Goal: Transaction & Acquisition: Purchase product/service

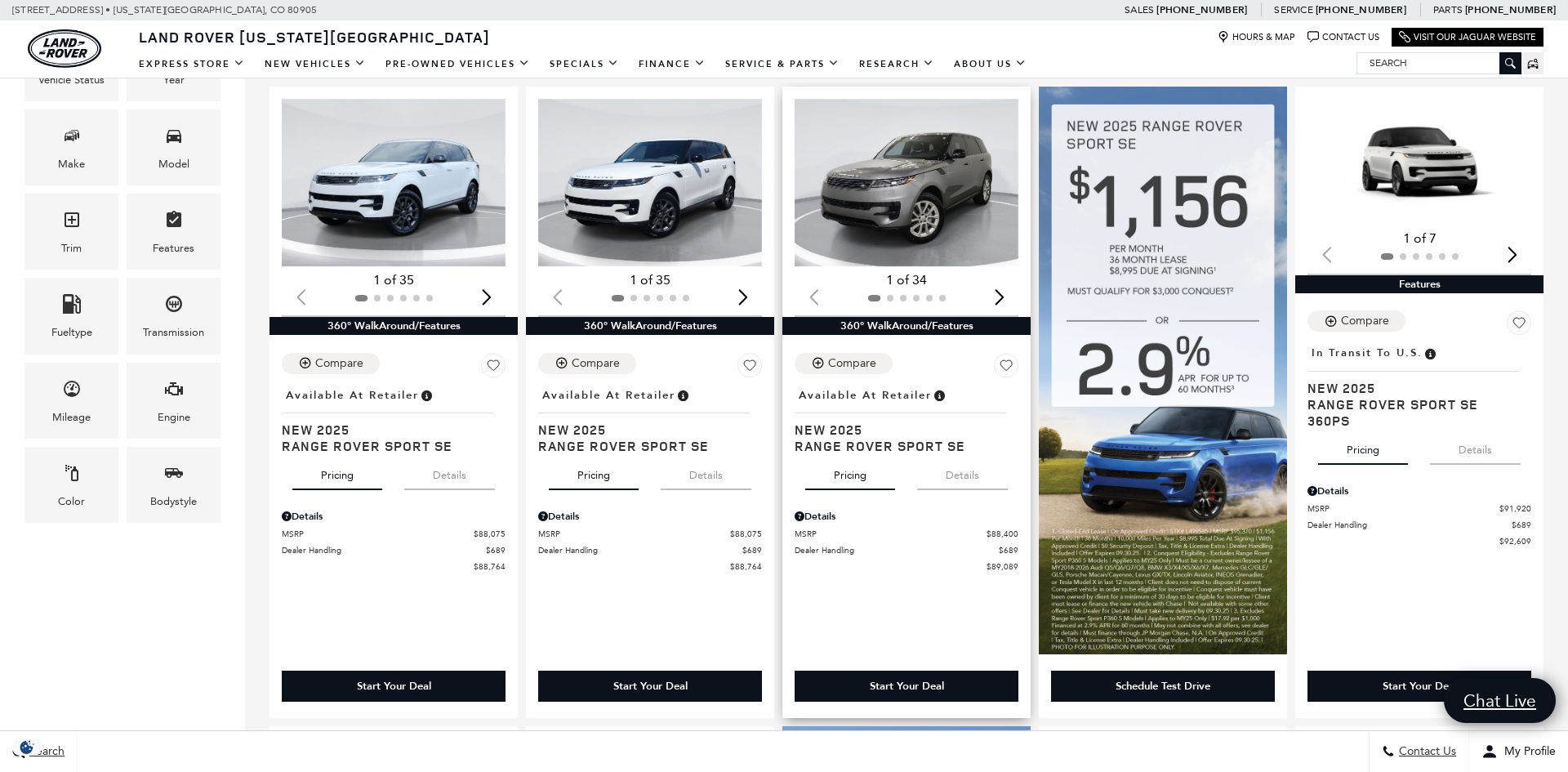
scroll to position [378, 0]
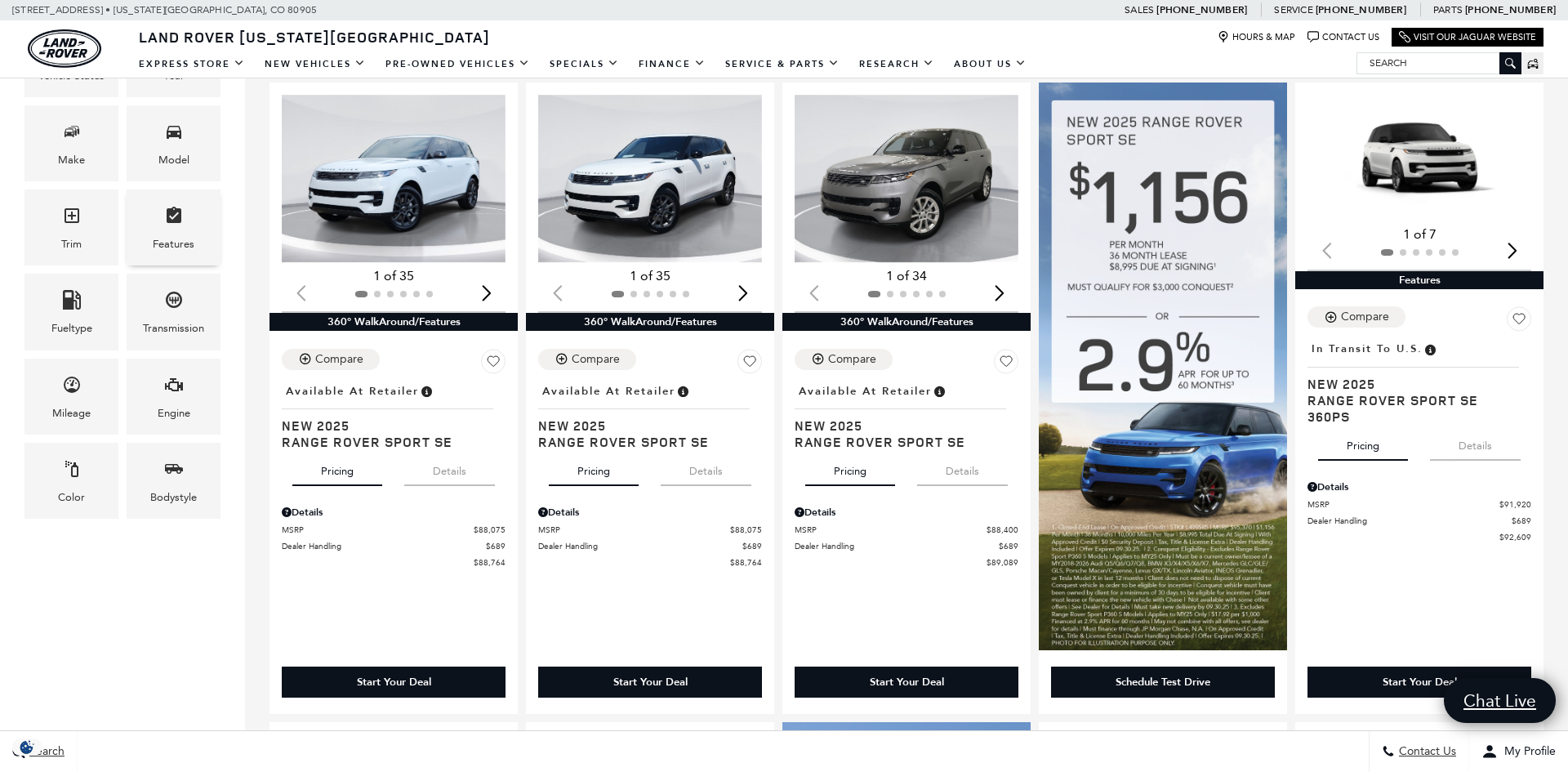
click at [148, 216] on div "Features" at bounding box center [173, 227] width 94 height 76
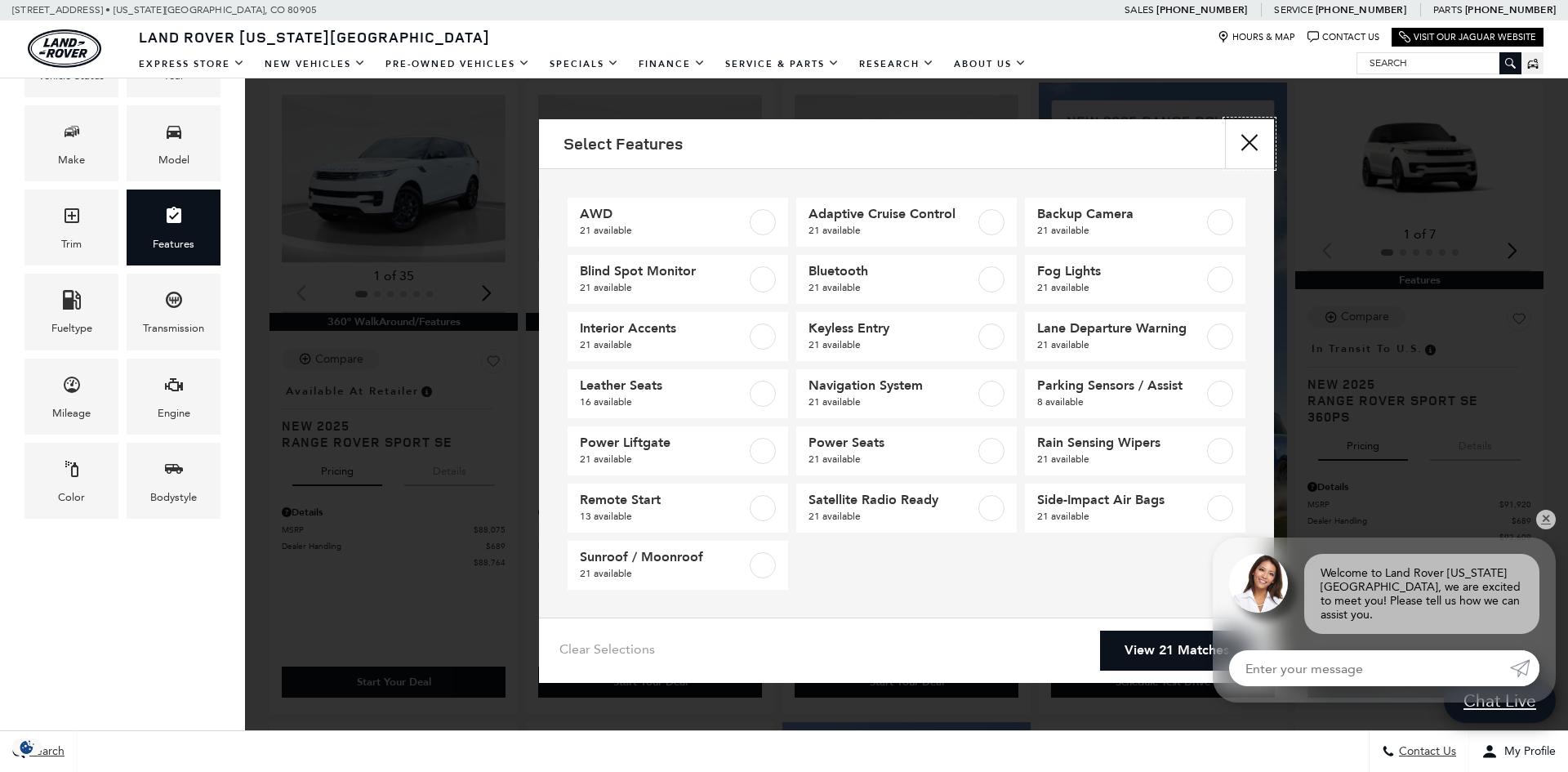
click at [1251, 154] on button "close" at bounding box center [1249, 144] width 49 height 49
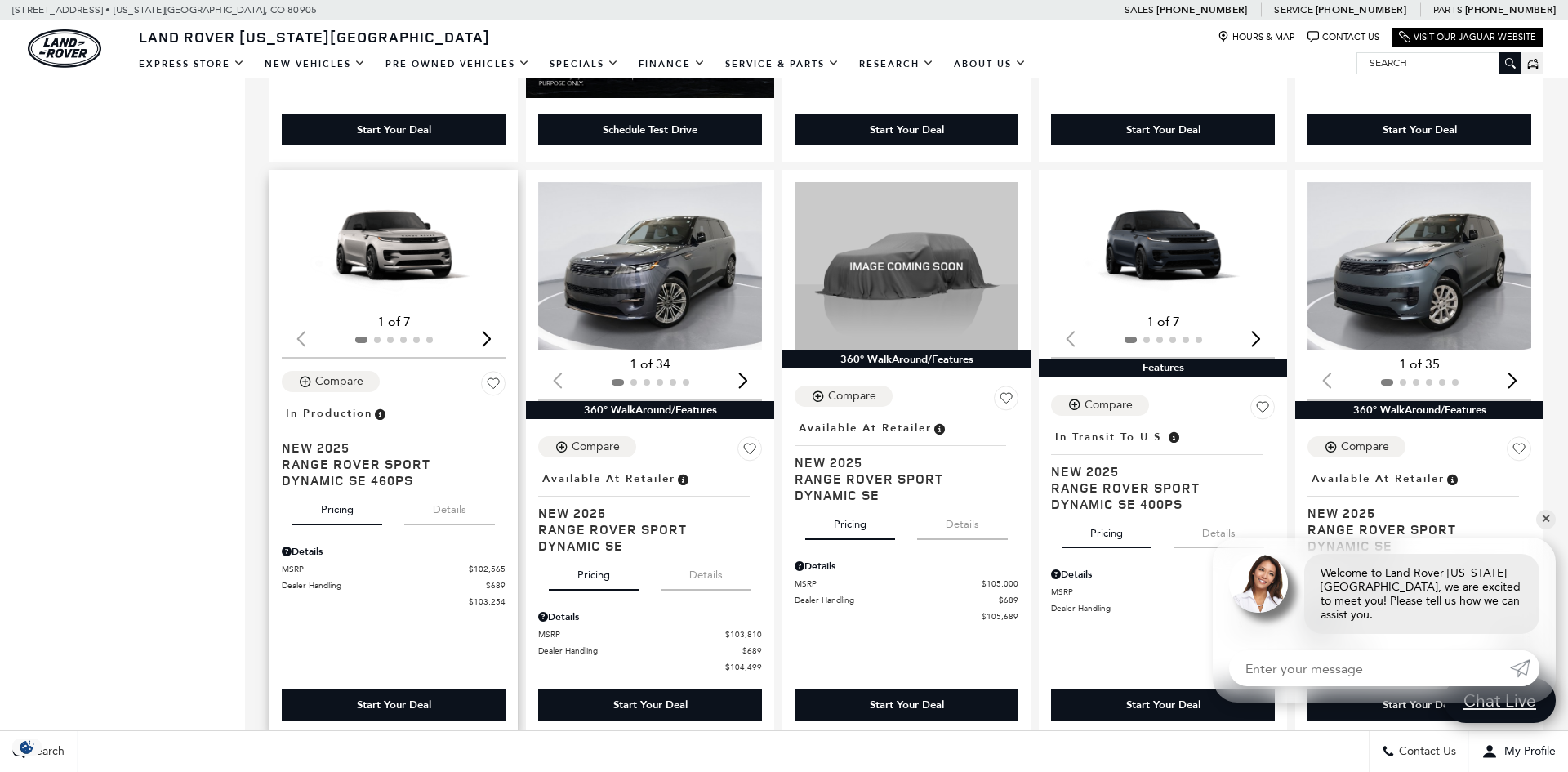
scroll to position [2210, 0]
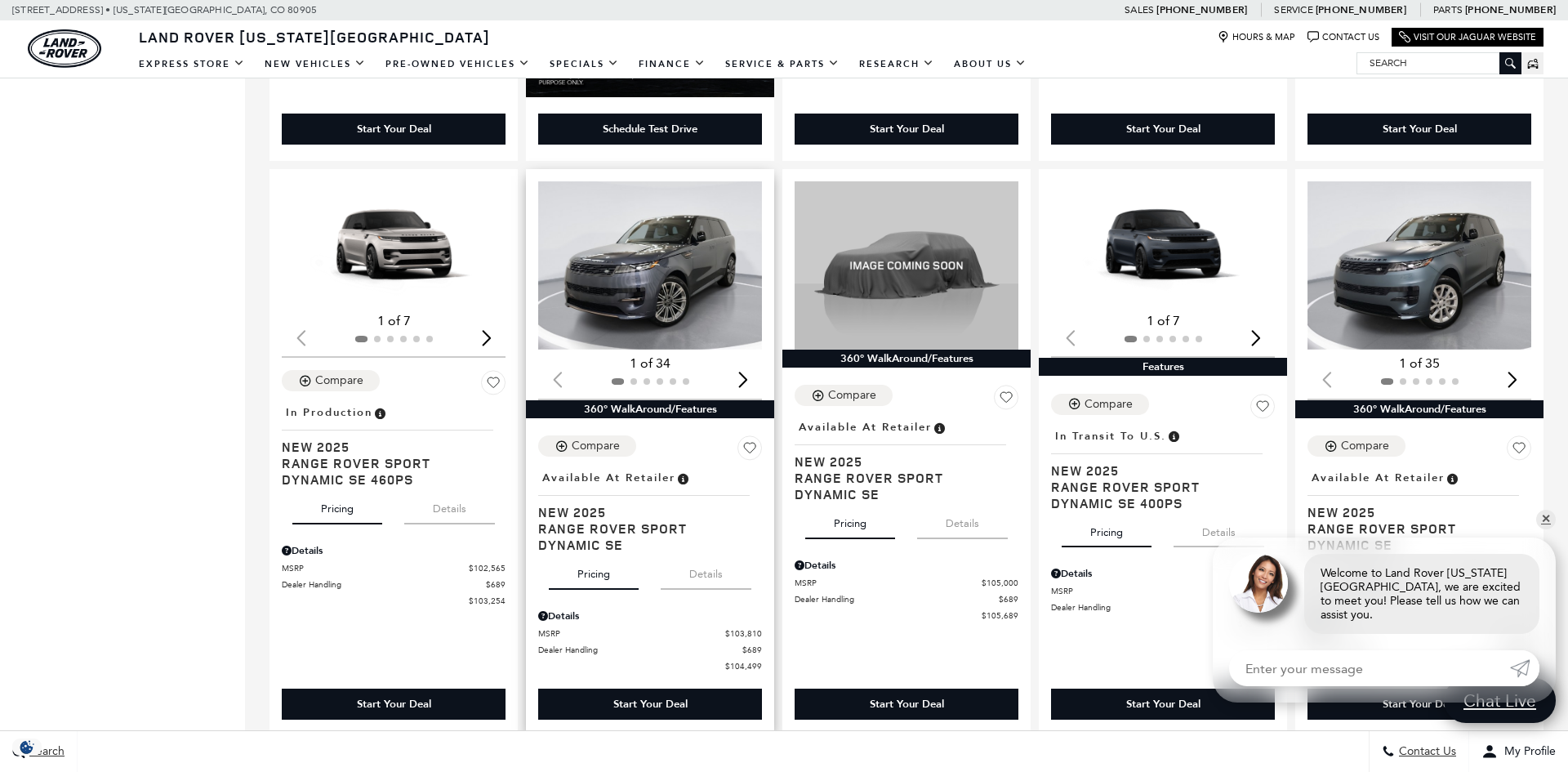
click at [638, 247] on img "1 / 2" at bounding box center [649, 265] width 224 height 168
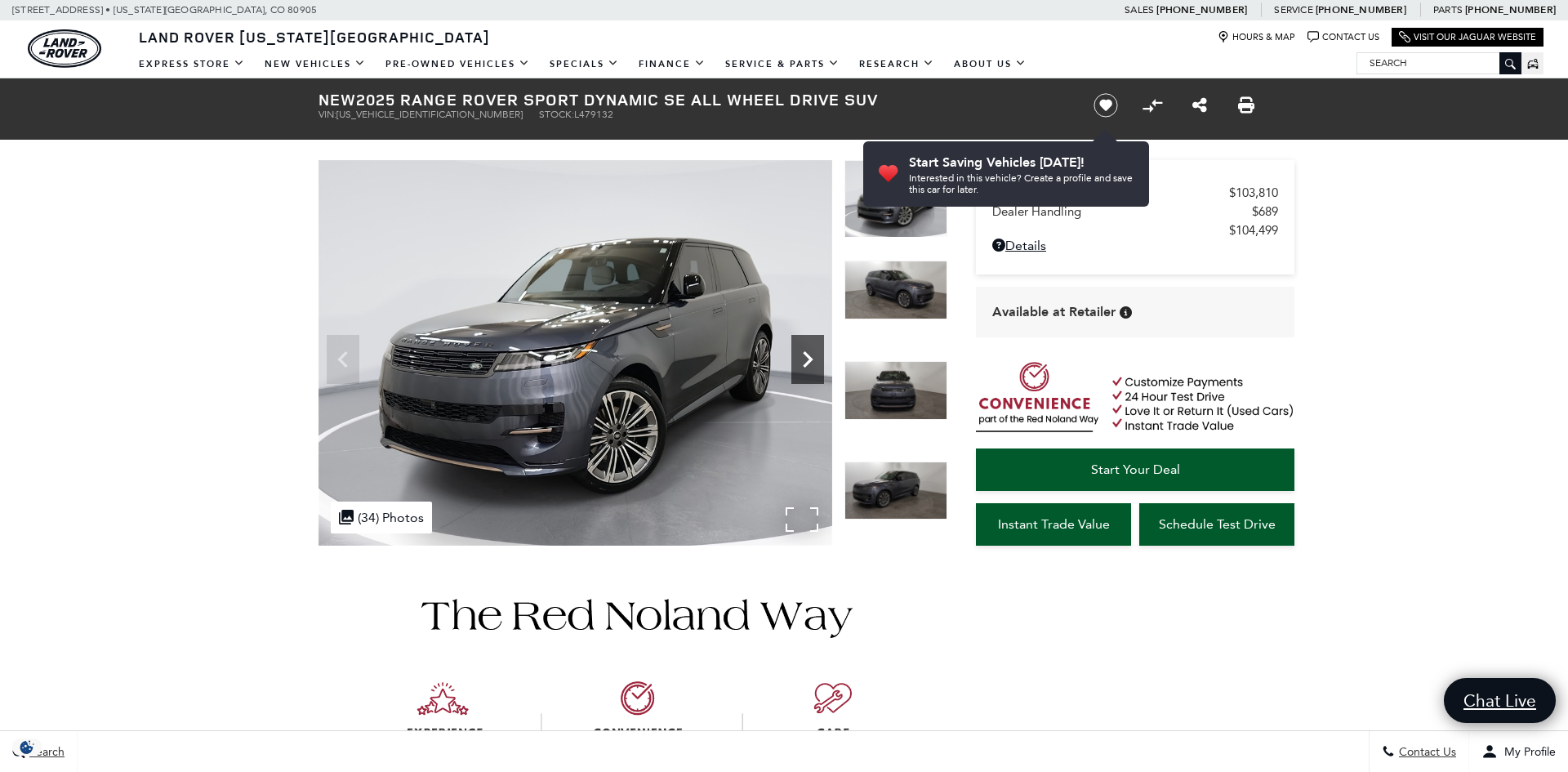
click at [815, 351] on icon "Next" at bounding box center [807, 359] width 33 height 33
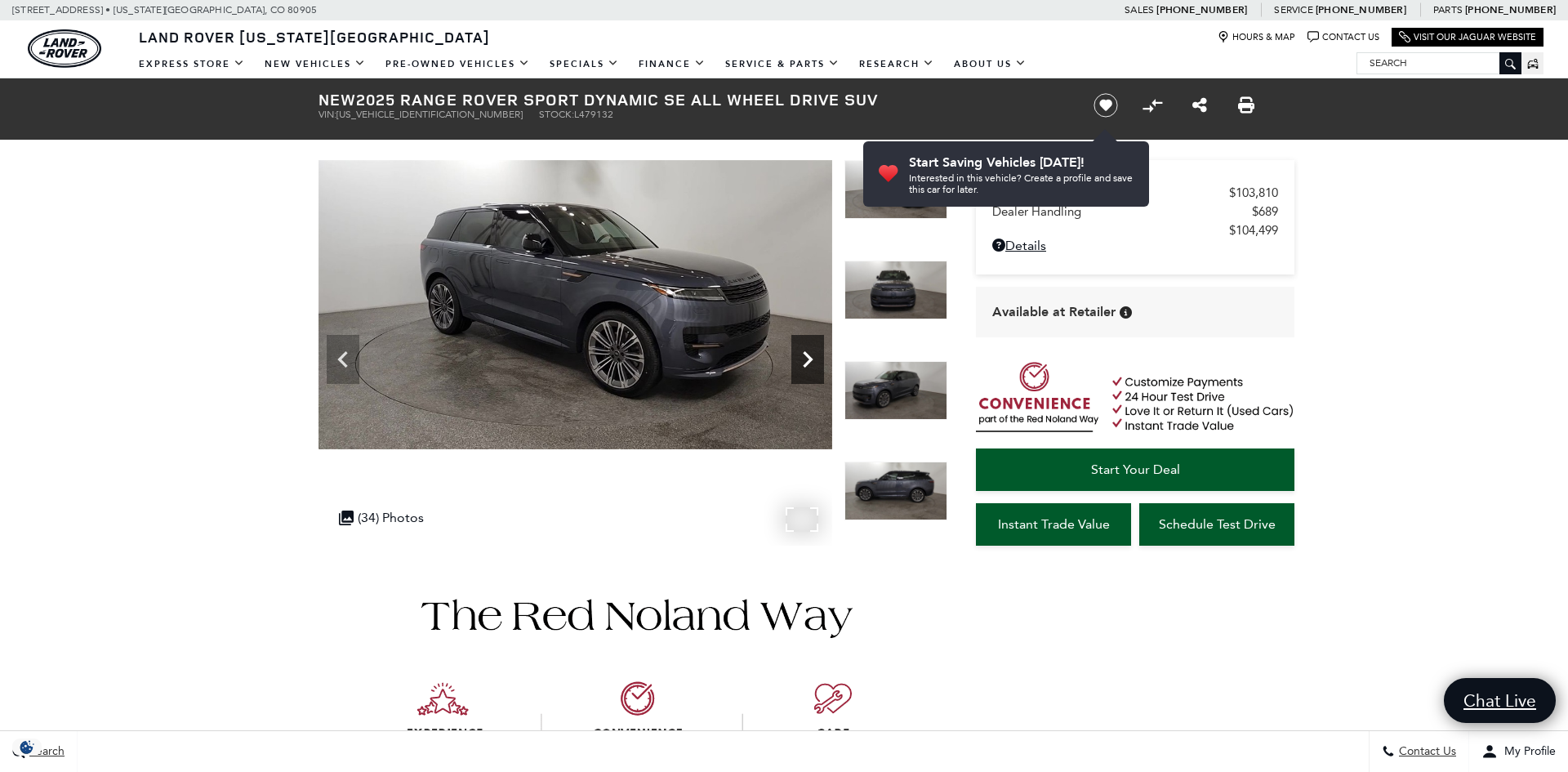
click at [806, 359] on icon "Next" at bounding box center [807, 359] width 33 height 33
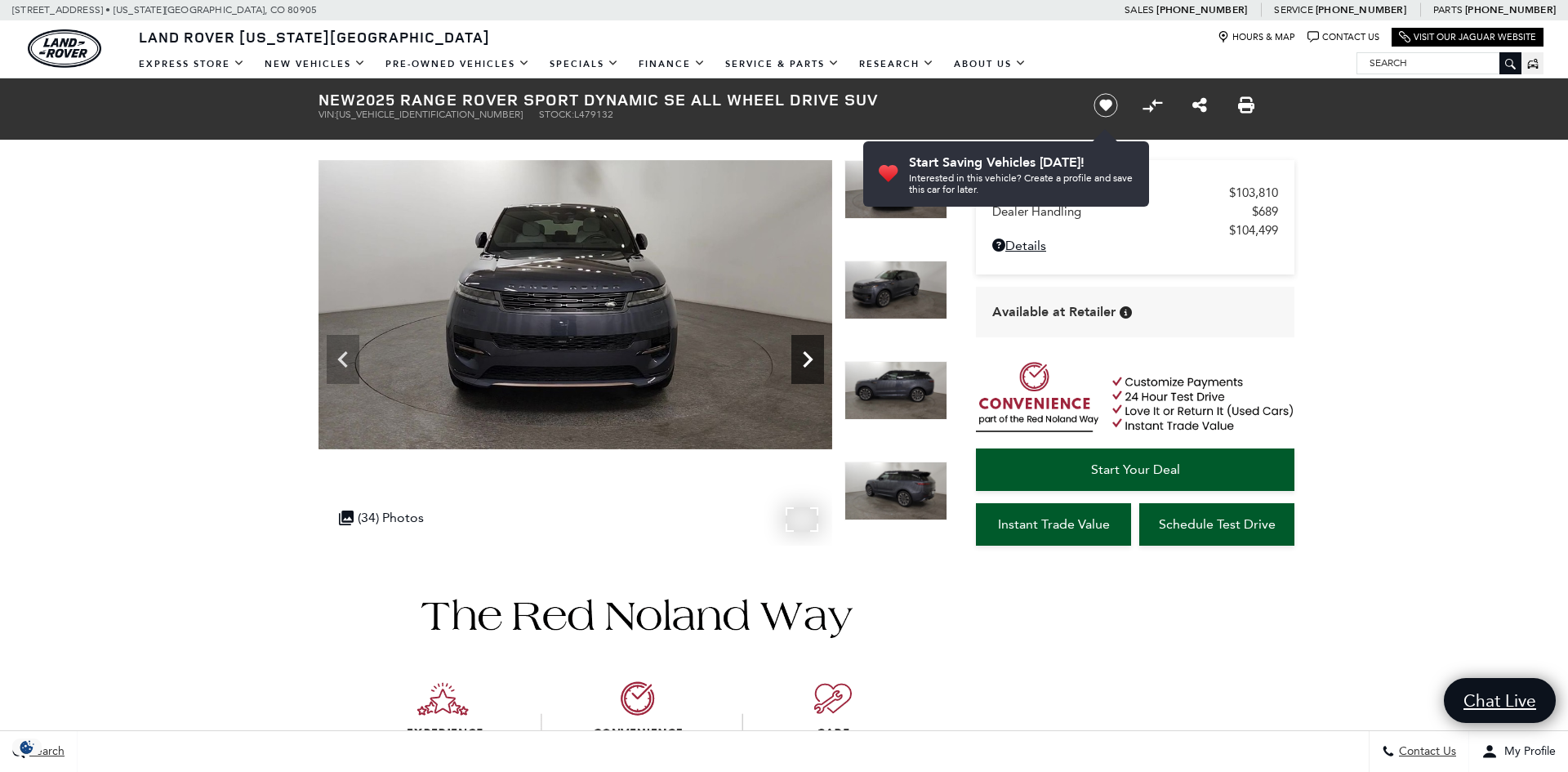
click at [806, 360] on icon "Next" at bounding box center [807, 359] width 33 height 33
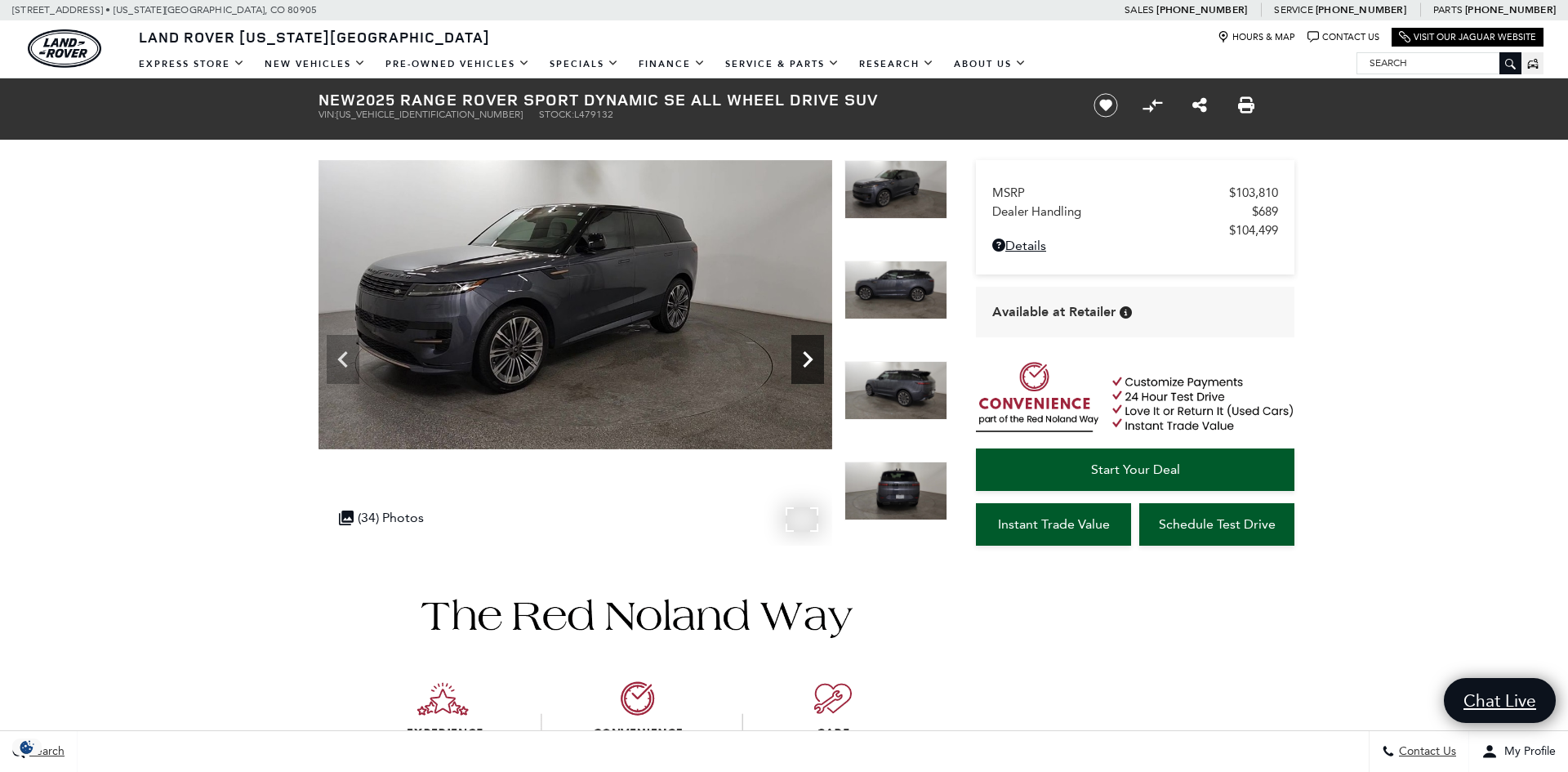
click at [806, 360] on icon "Next" at bounding box center [807, 359] width 33 height 33
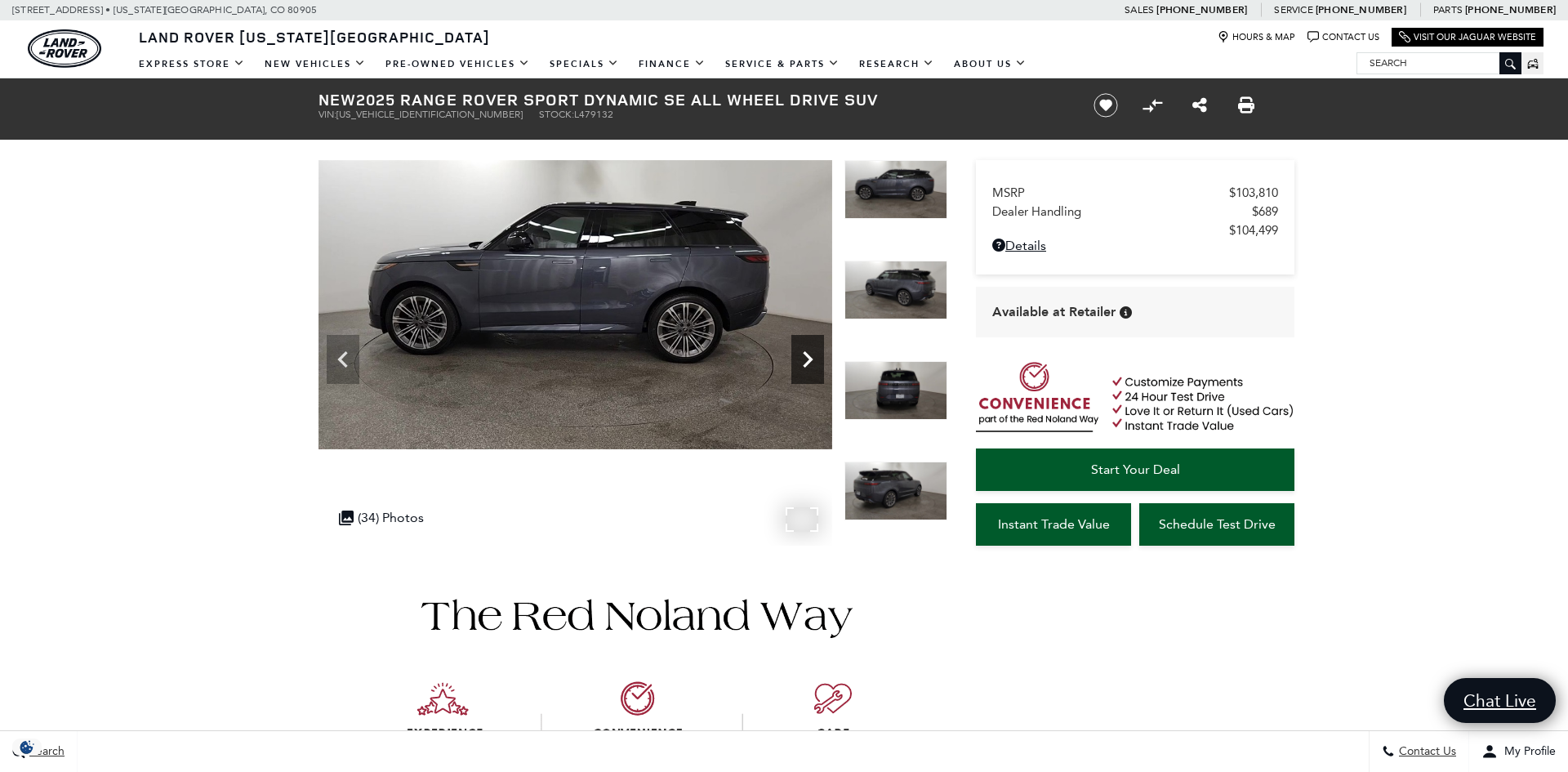
click at [806, 360] on icon "Next" at bounding box center [807, 359] width 33 height 33
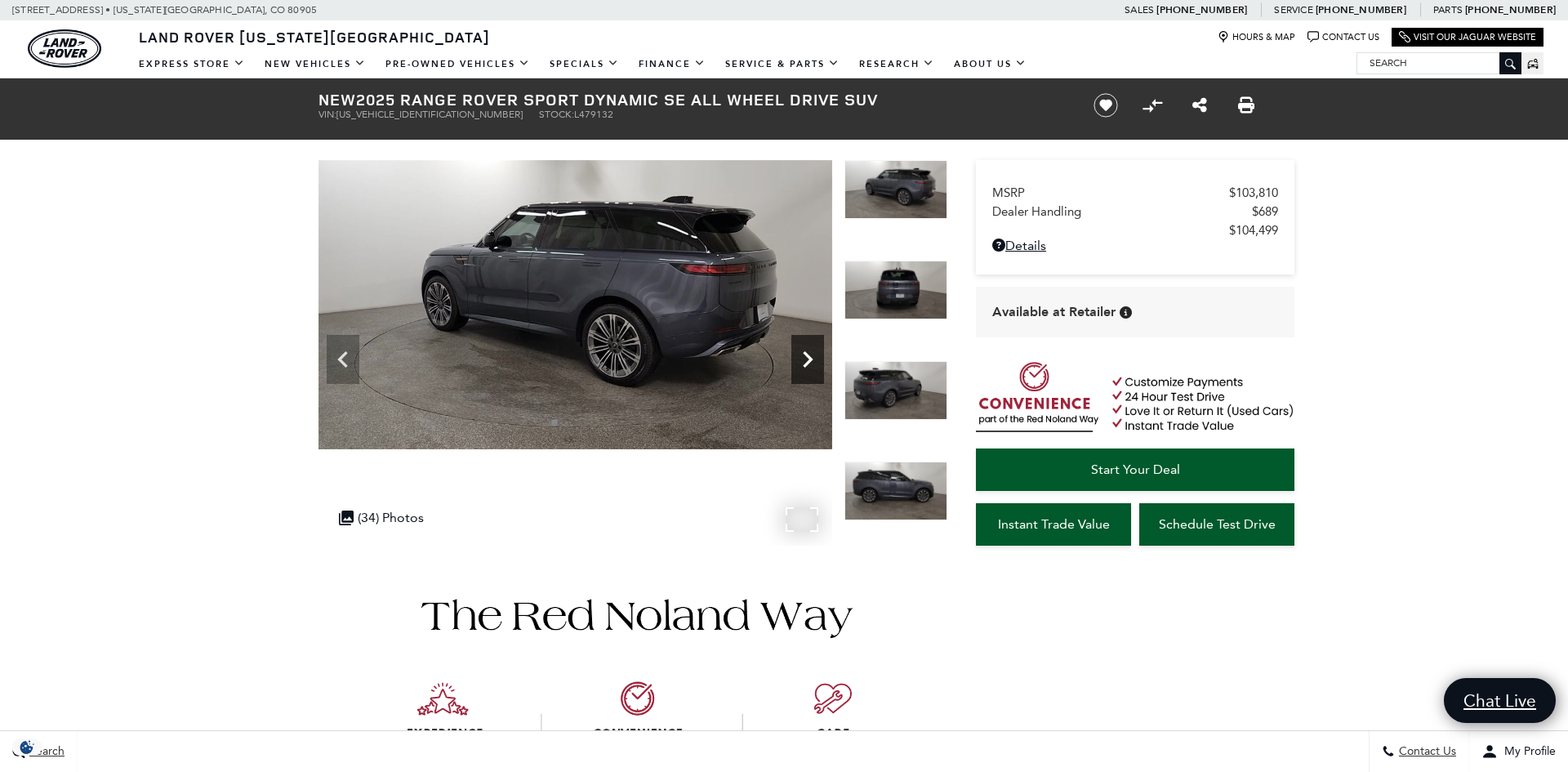
click at [806, 360] on icon "Next" at bounding box center [807, 359] width 33 height 33
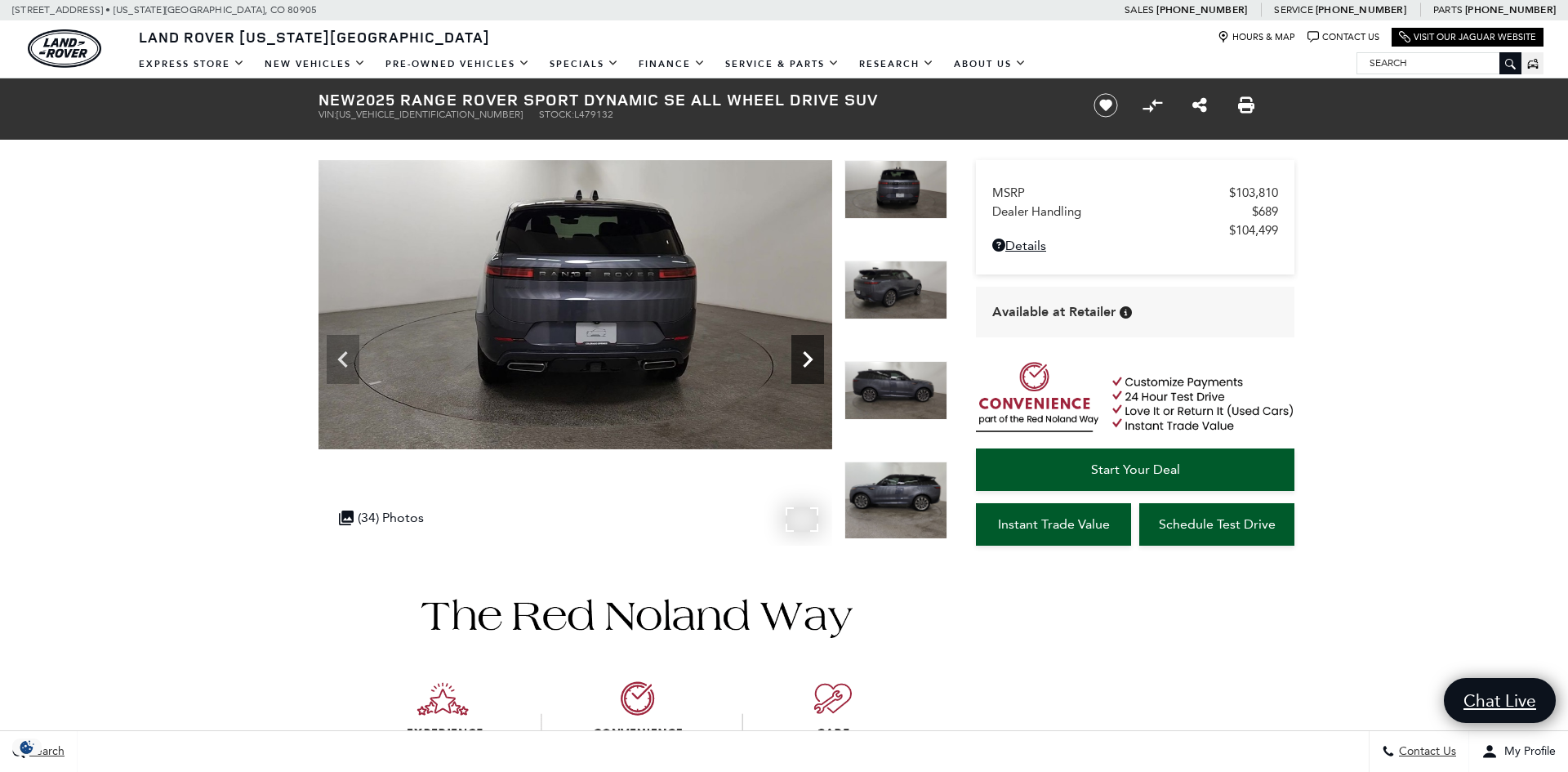
click at [806, 360] on icon "Next" at bounding box center [807, 359] width 33 height 33
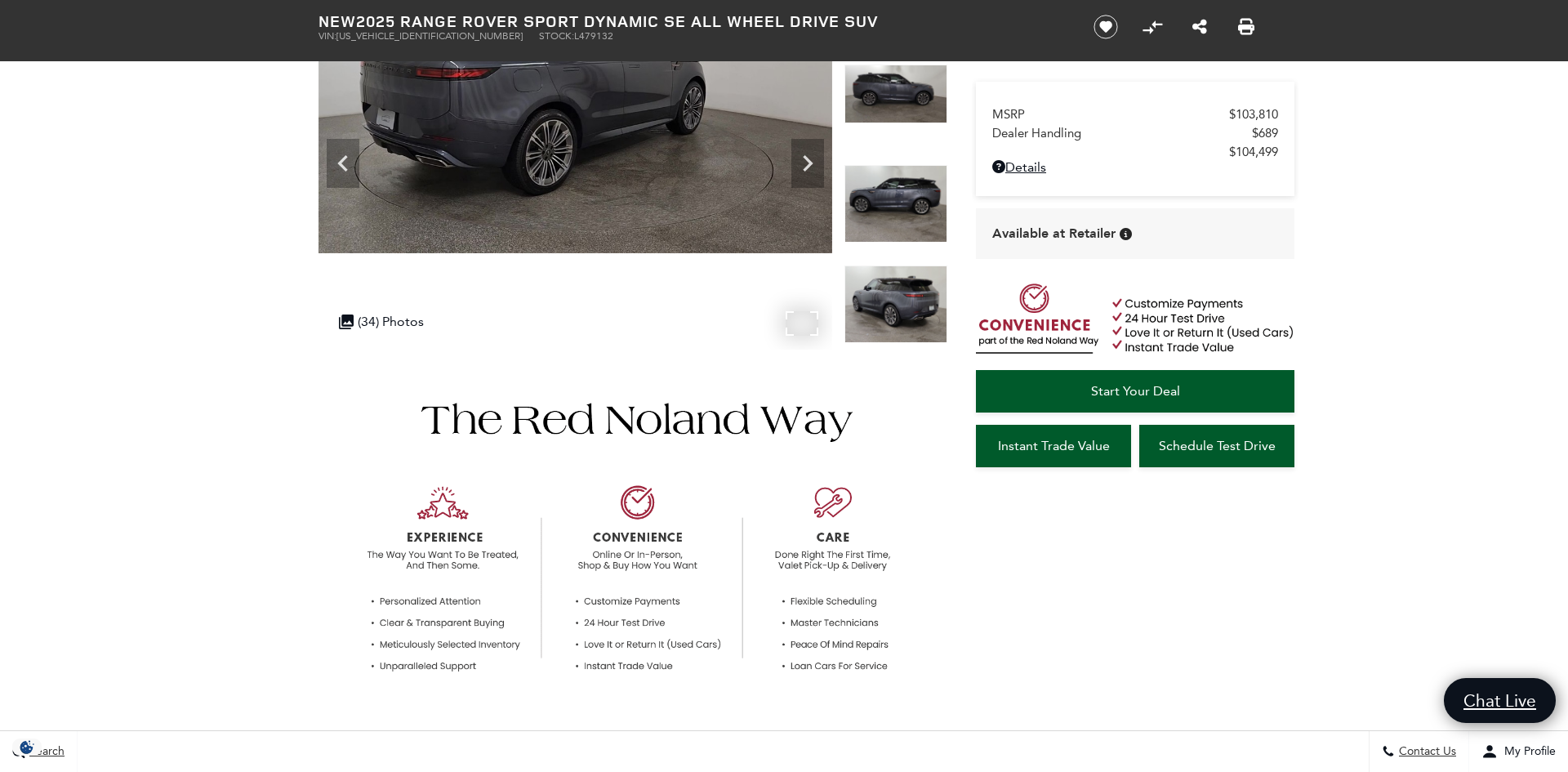
scroll to position [136, 0]
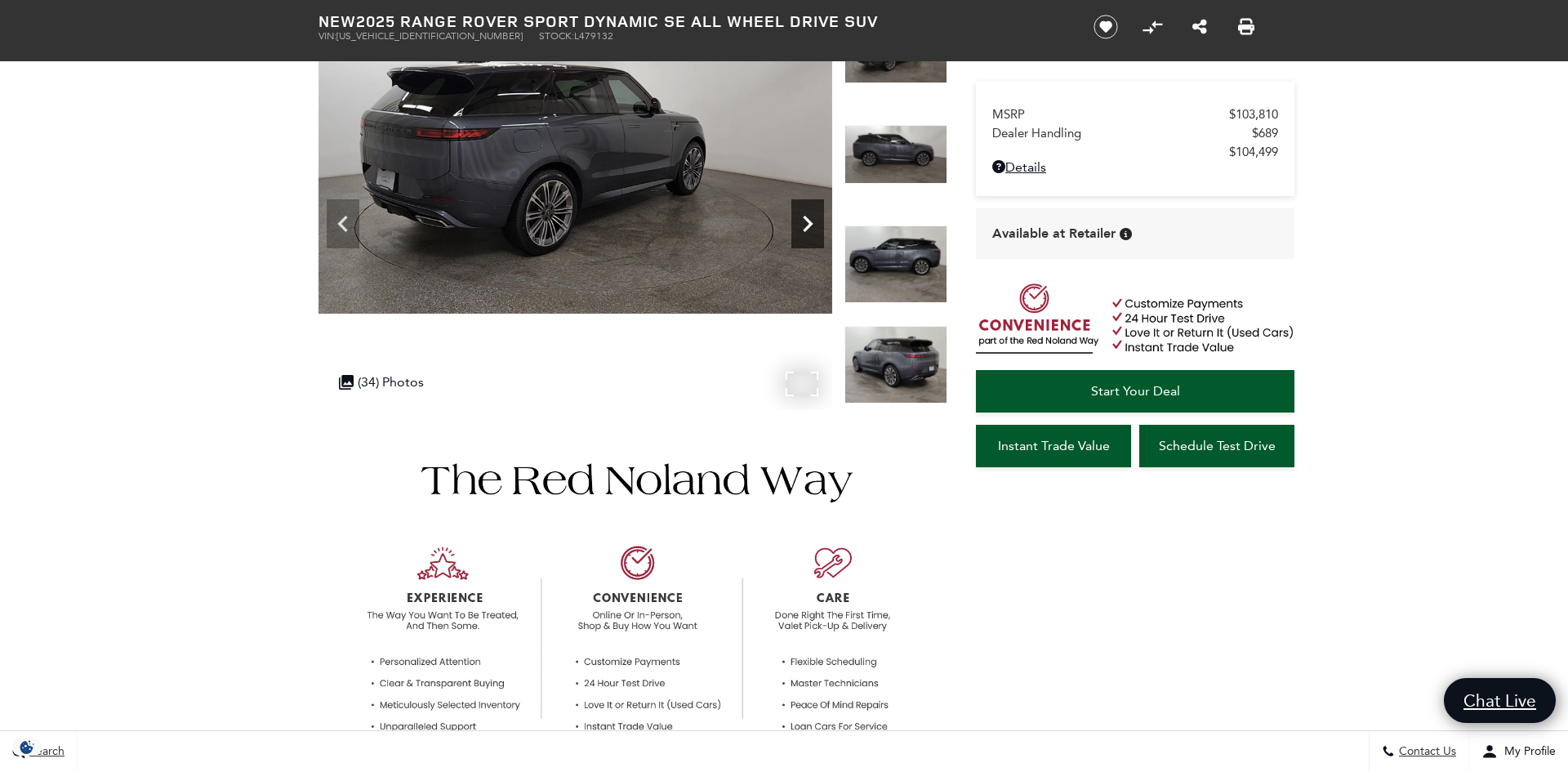
click at [803, 235] on icon "Next" at bounding box center [807, 224] width 33 height 33
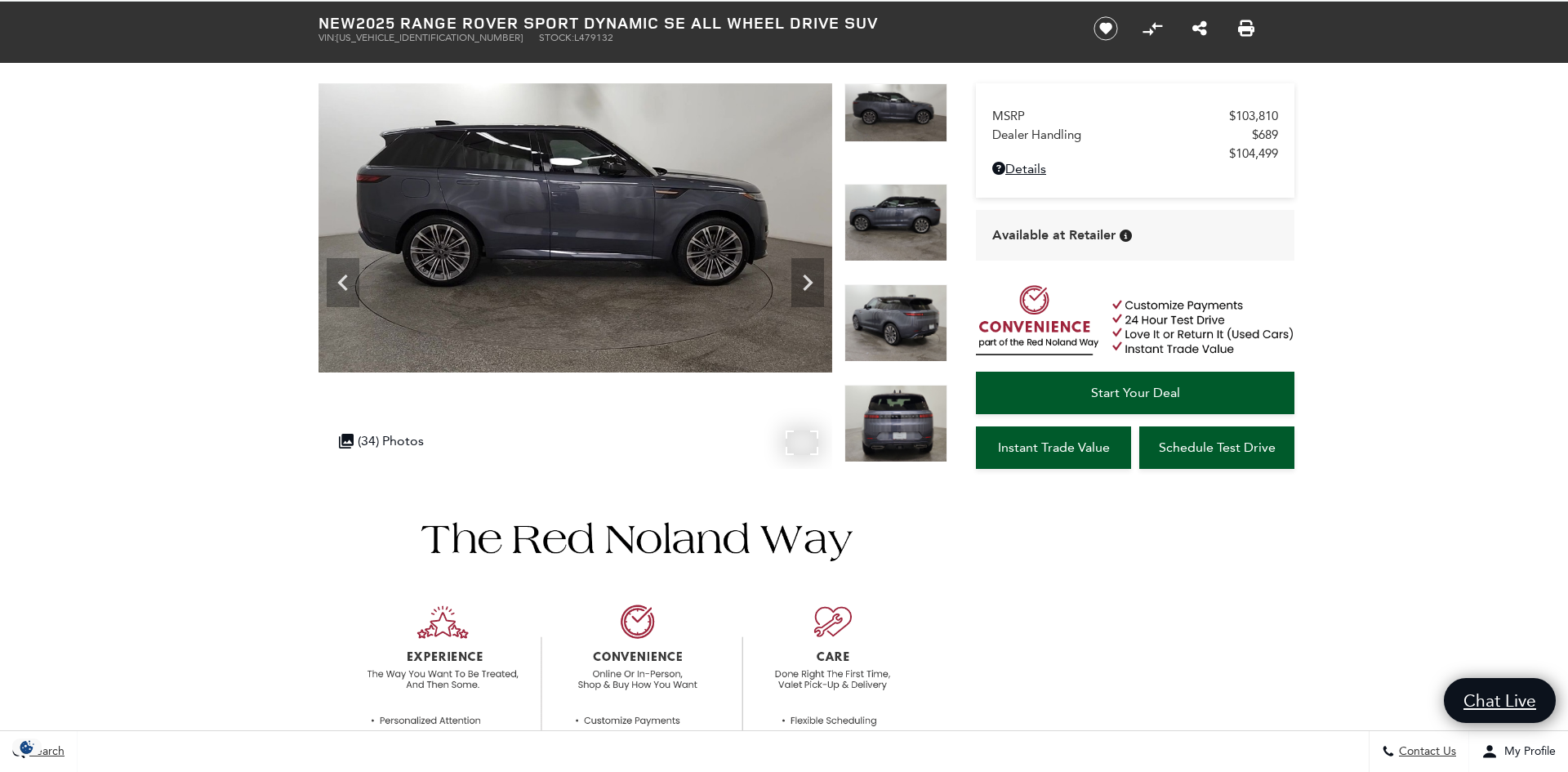
scroll to position [53, 0]
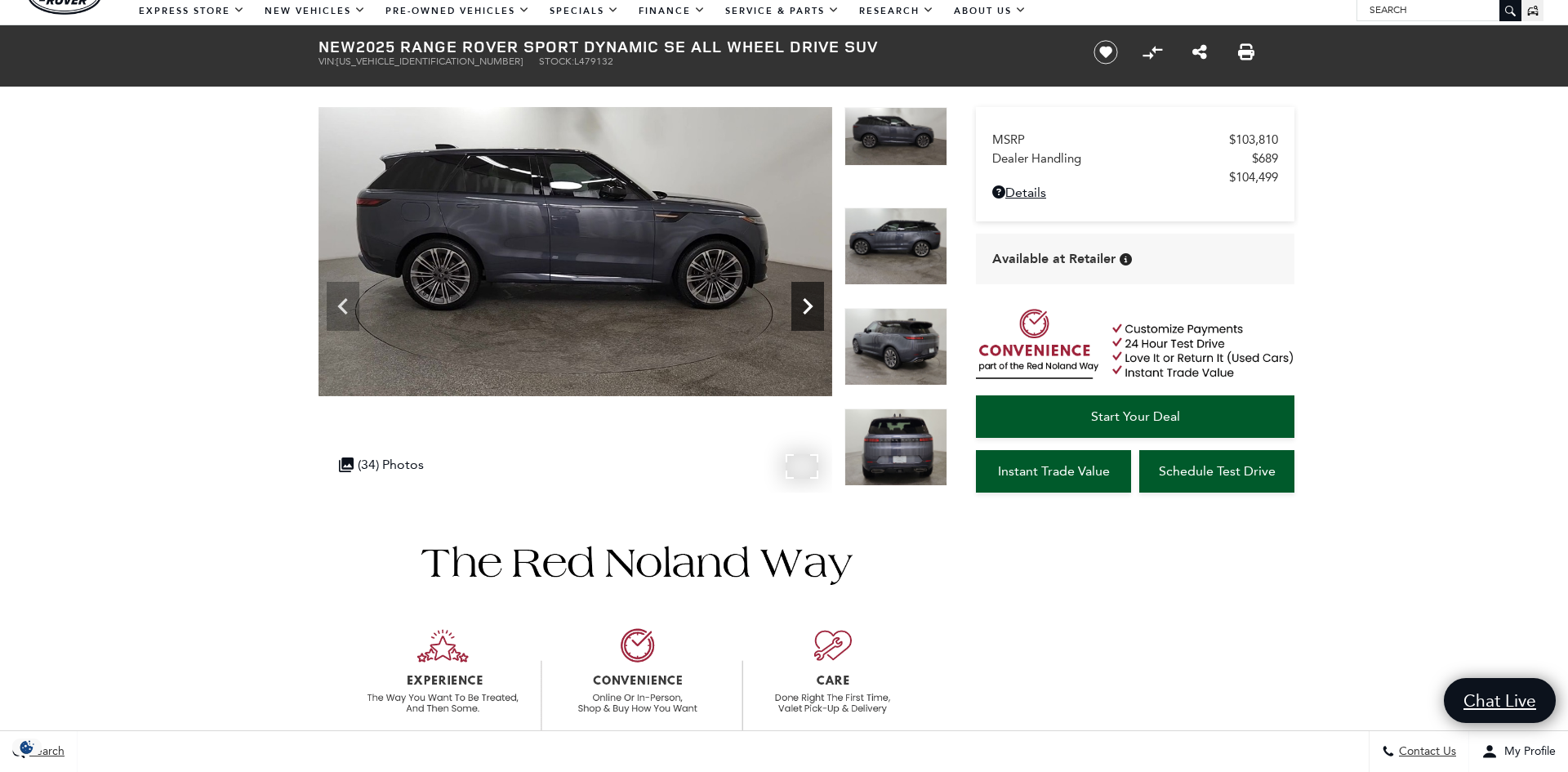
click at [803, 309] on icon "Next" at bounding box center [807, 306] width 33 height 33
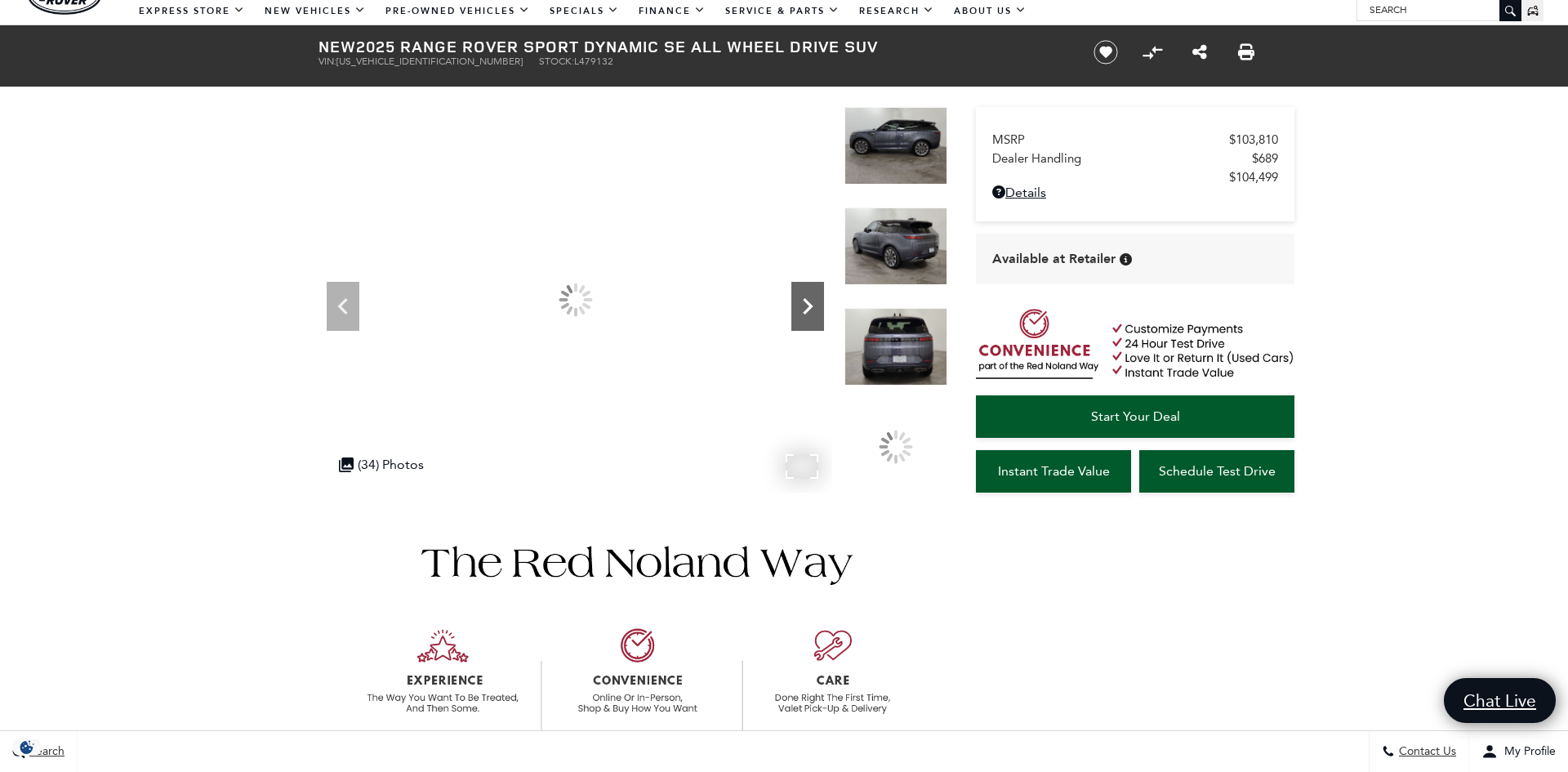
click at [803, 309] on icon "Next" at bounding box center [807, 306] width 33 height 33
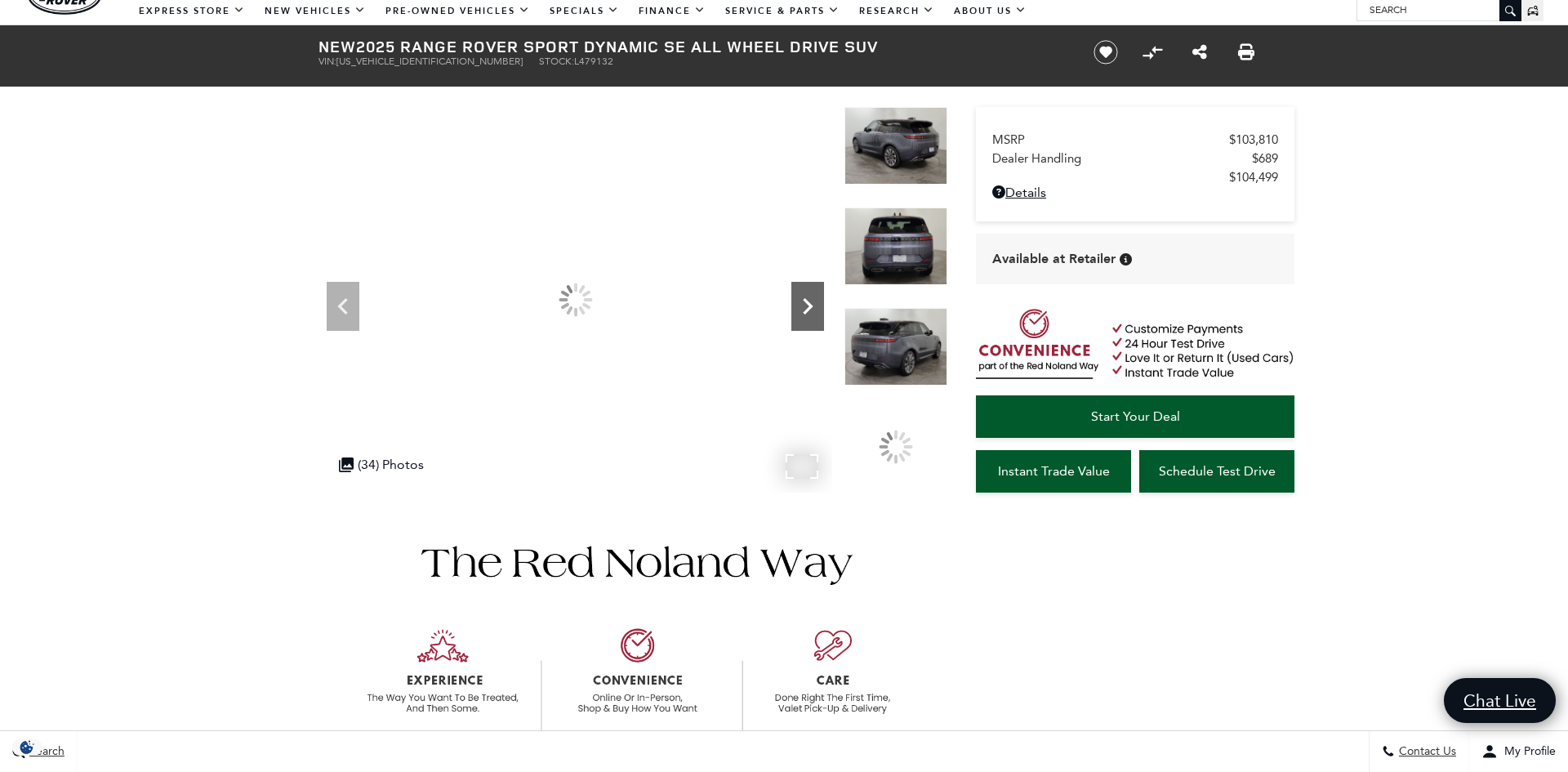
click at [803, 309] on icon "Next" at bounding box center [807, 306] width 33 height 33
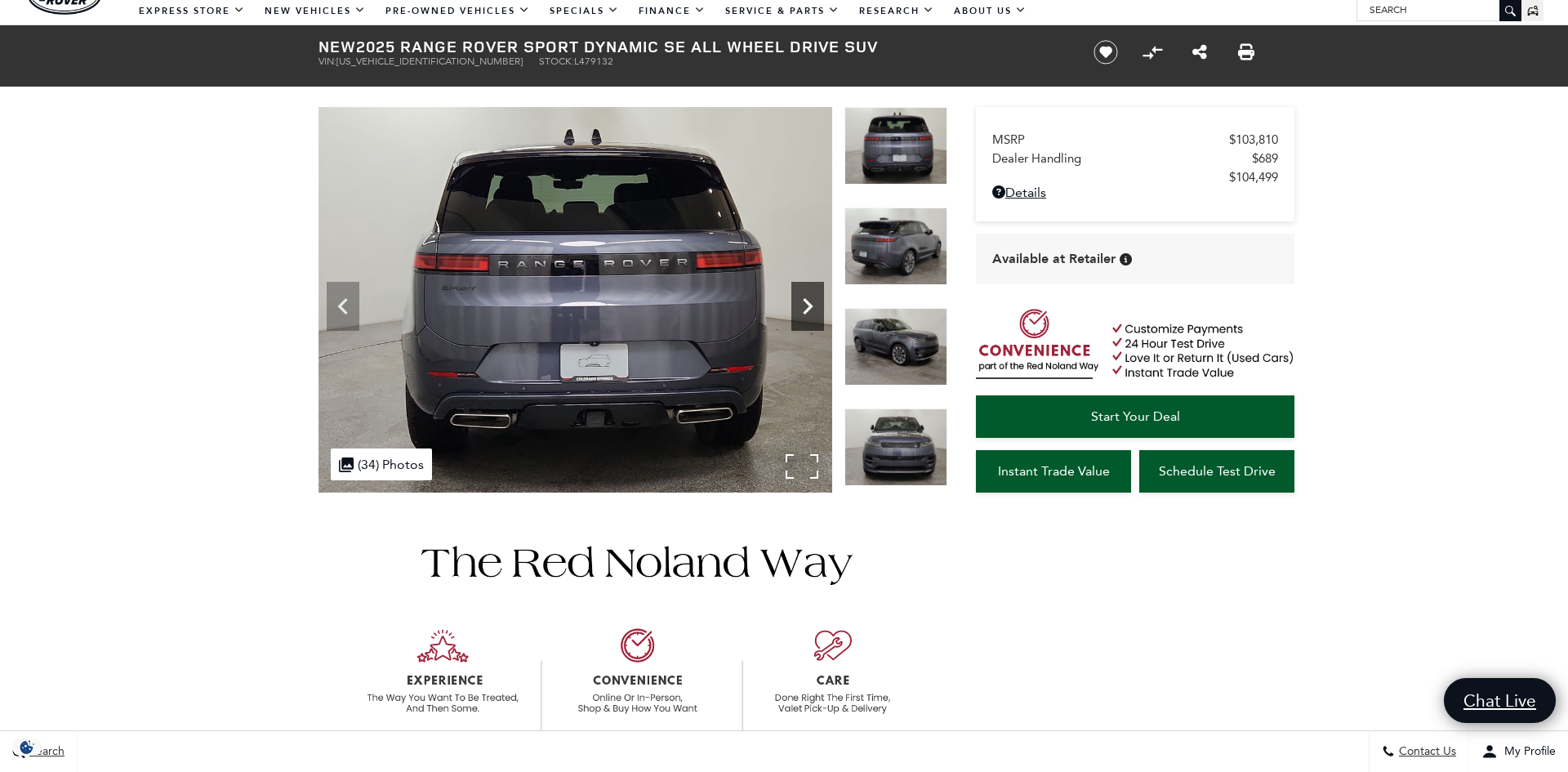
click at [803, 309] on icon "Next" at bounding box center [807, 306] width 33 height 33
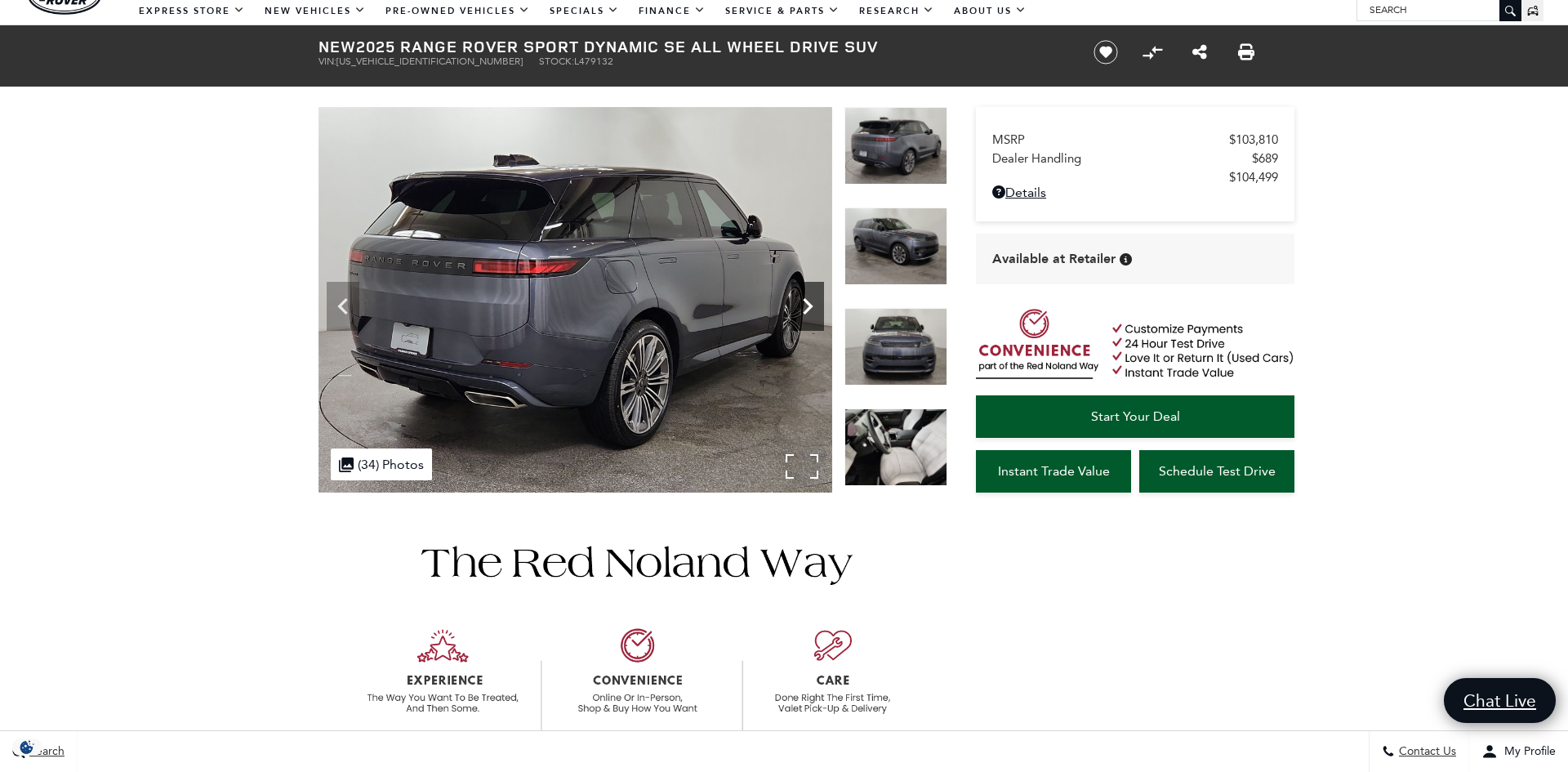
click at [803, 309] on icon "Next" at bounding box center [807, 306] width 33 height 33
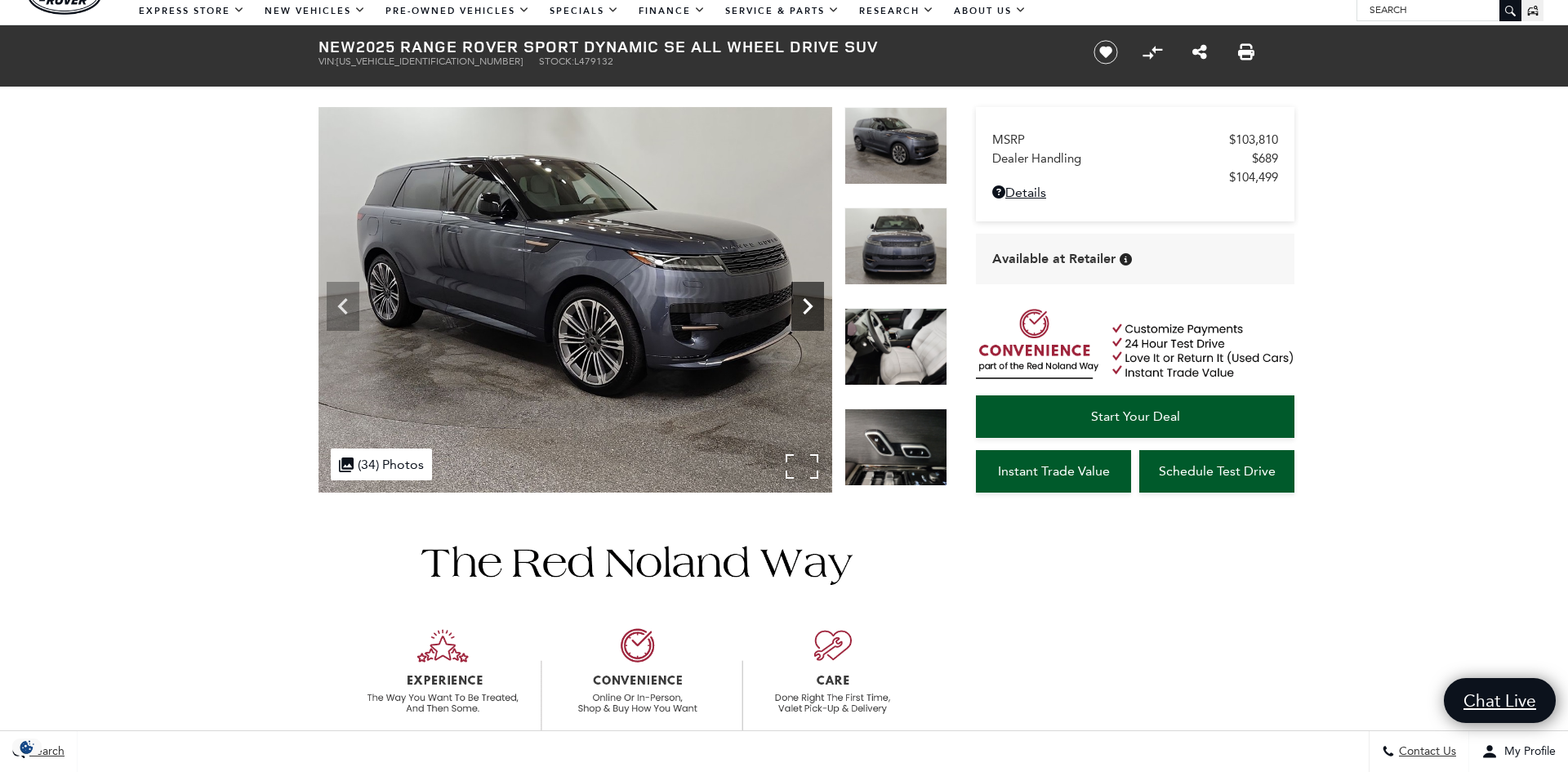
click at [803, 309] on icon "Next" at bounding box center [807, 306] width 33 height 33
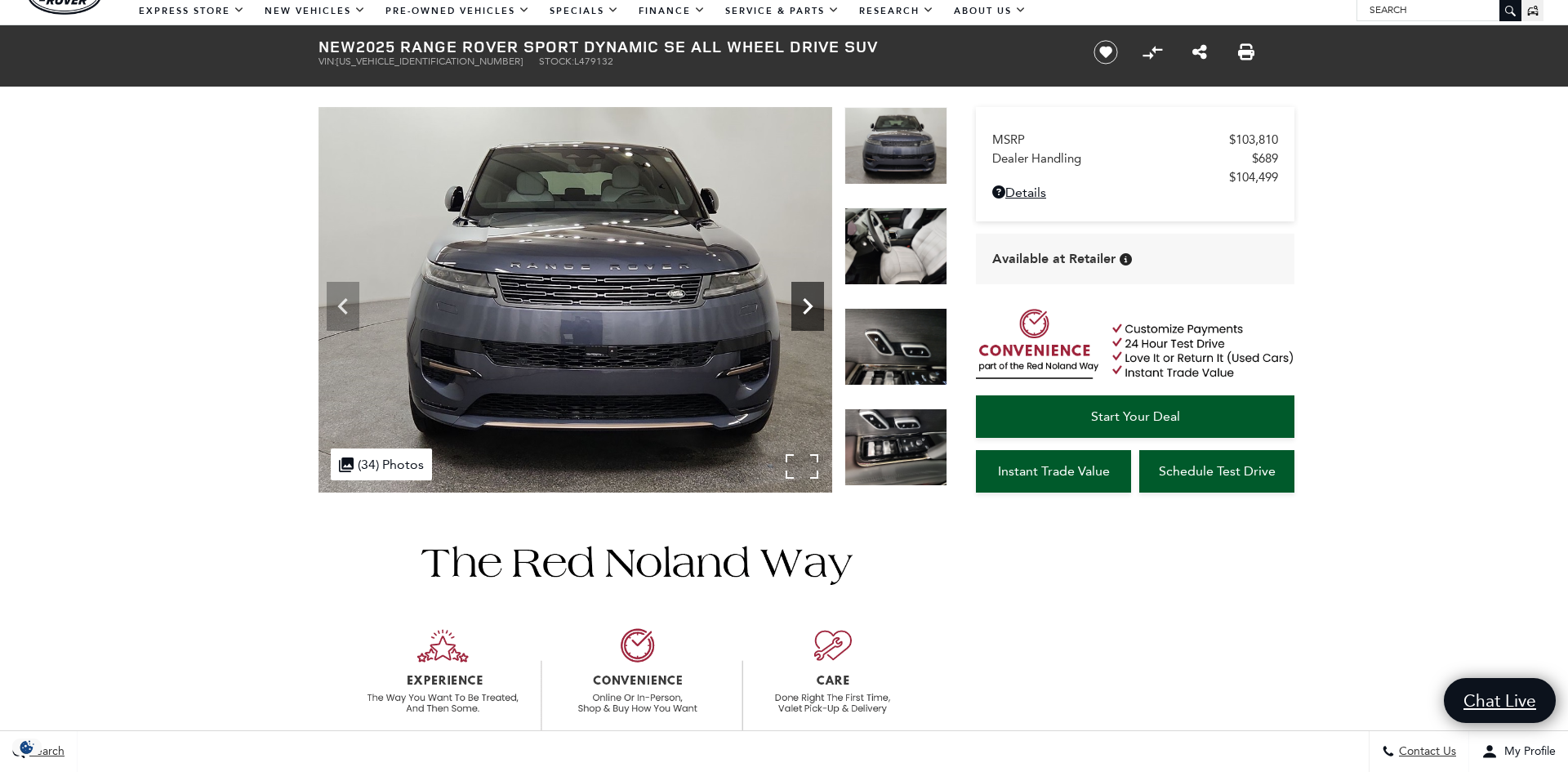
click at [803, 309] on icon "Next" at bounding box center [807, 306] width 33 height 33
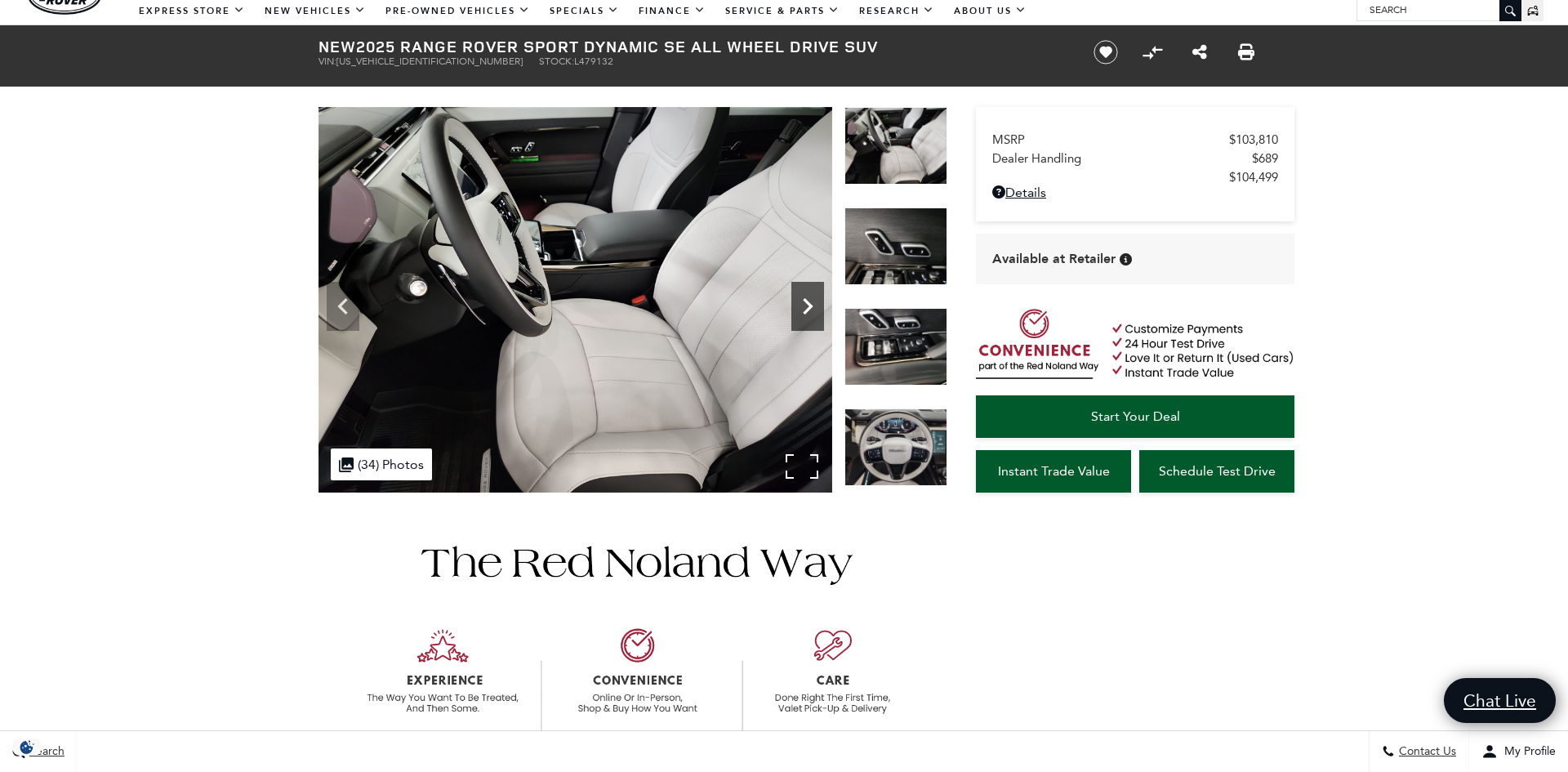
click at [803, 309] on icon "Next" at bounding box center [807, 306] width 33 height 33
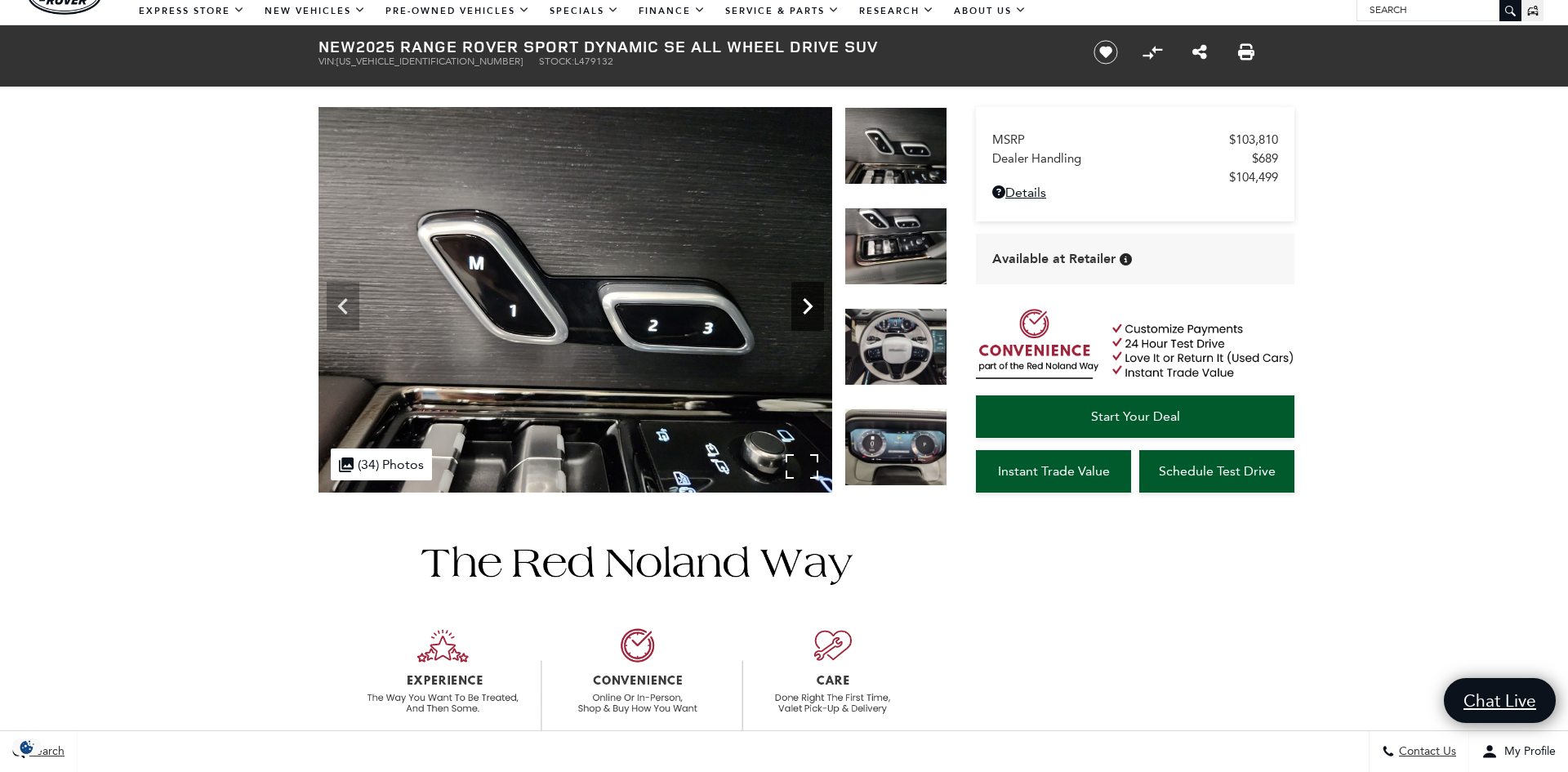
click at [803, 310] on icon "Next" at bounding box center [807, 306] width 33 height 33
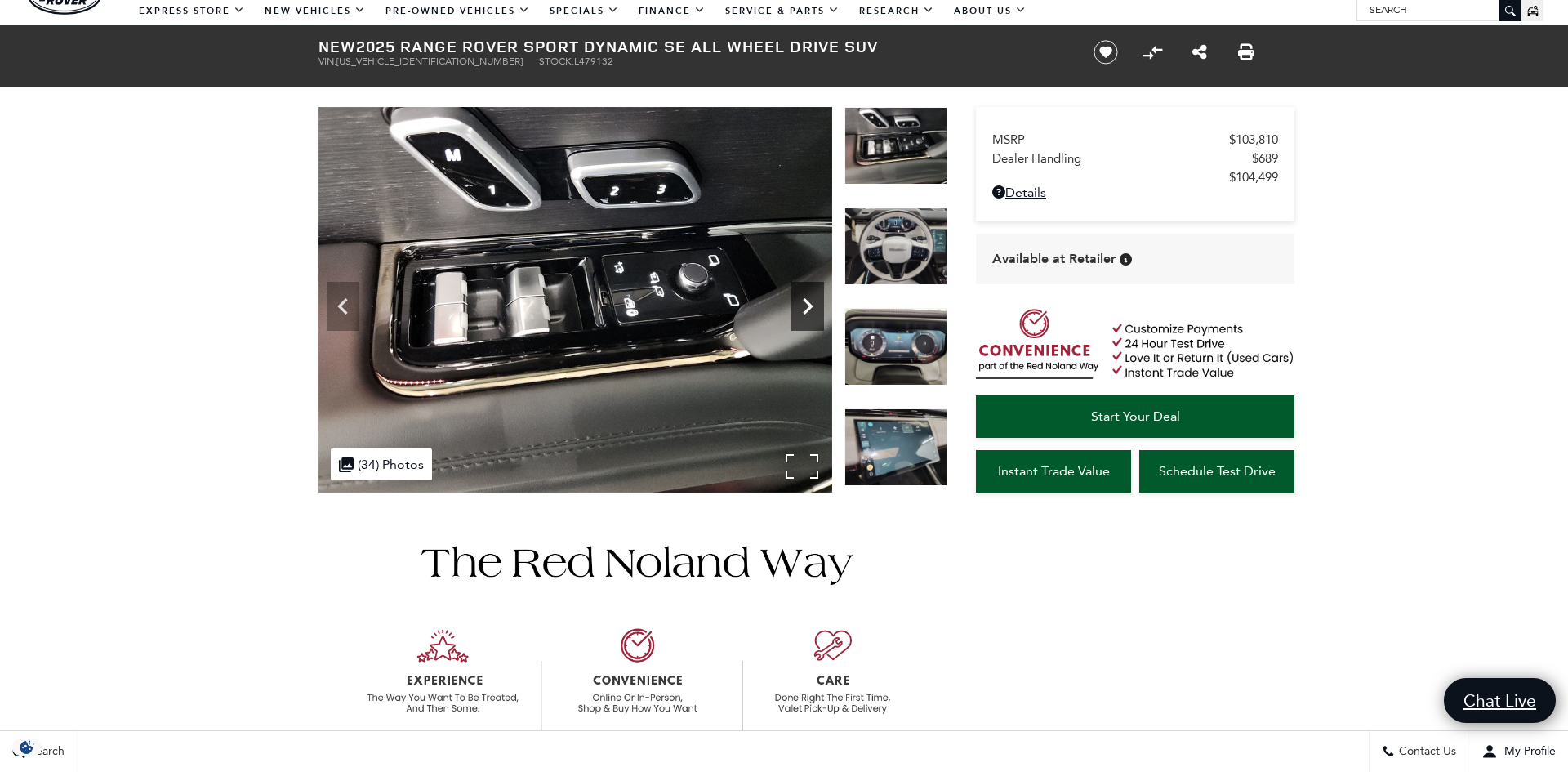
click at [803, 310] on icon "Next" at bounding box center [807, 306] width 33 height 33
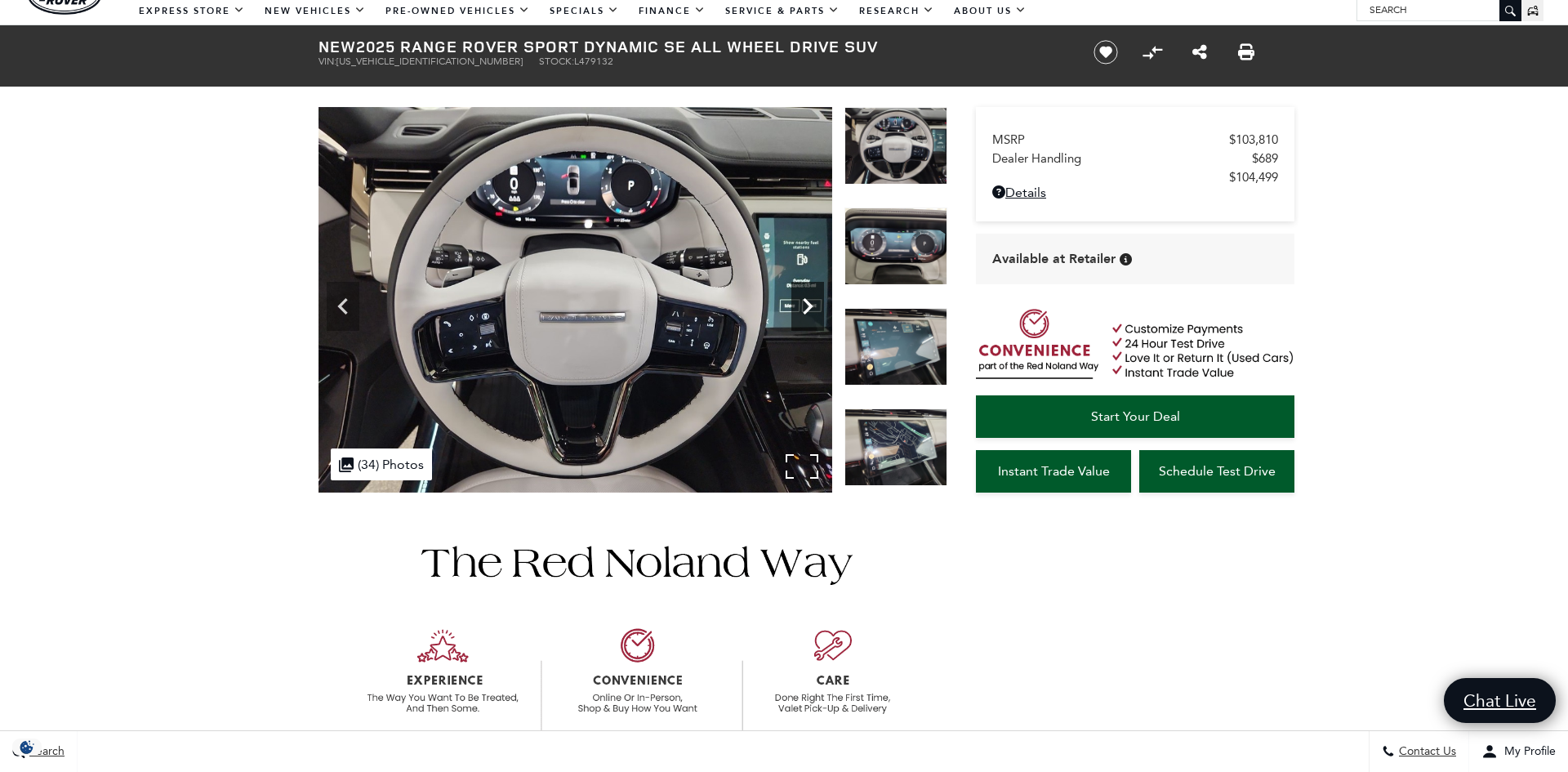
click at [803, 310] on icon "Next" at bounding box center [807, 306] width 33 height 33
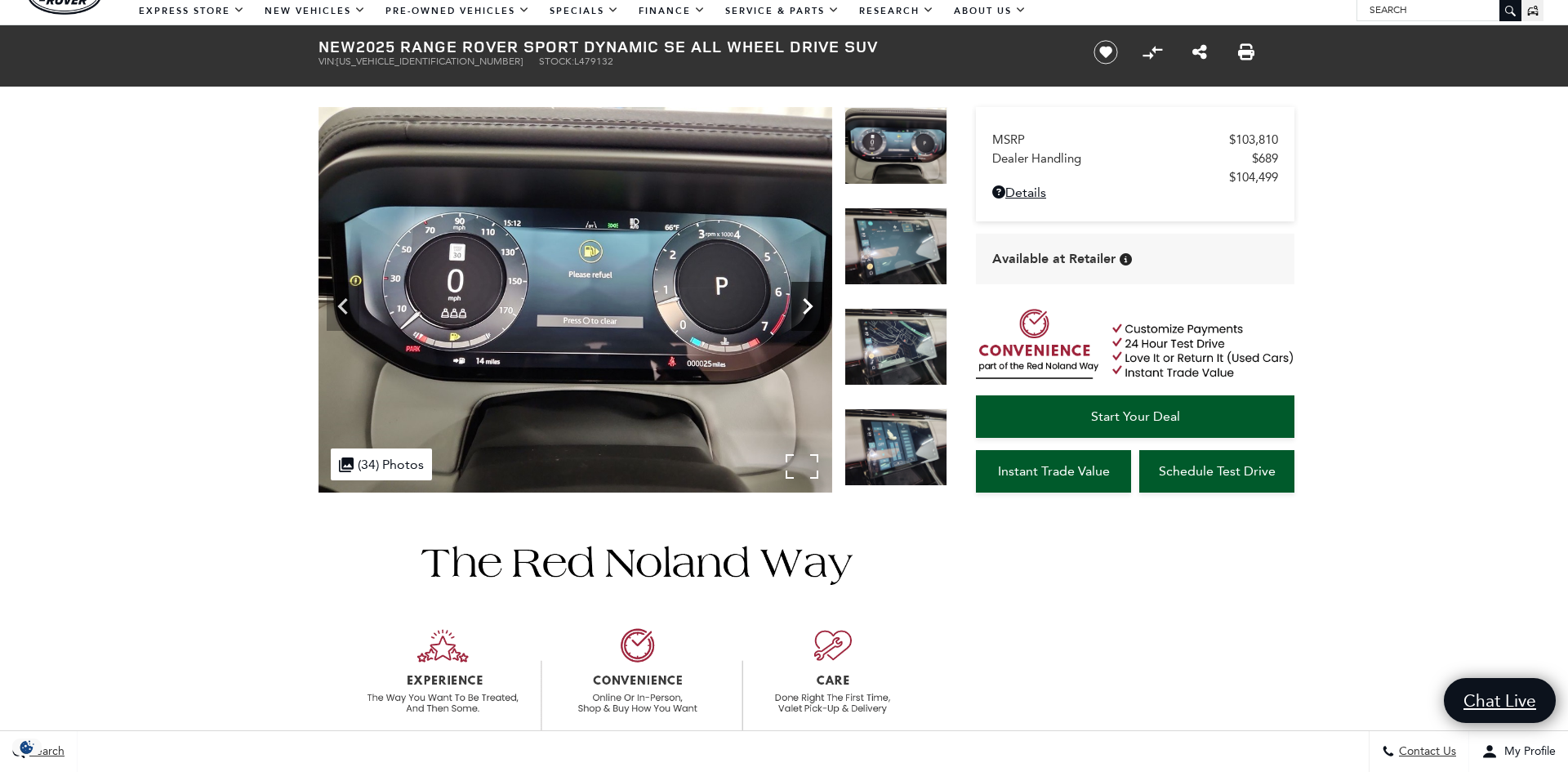
click at [803, 310] on icon "Next" at bounding box center [807, 306] width 33 height 33
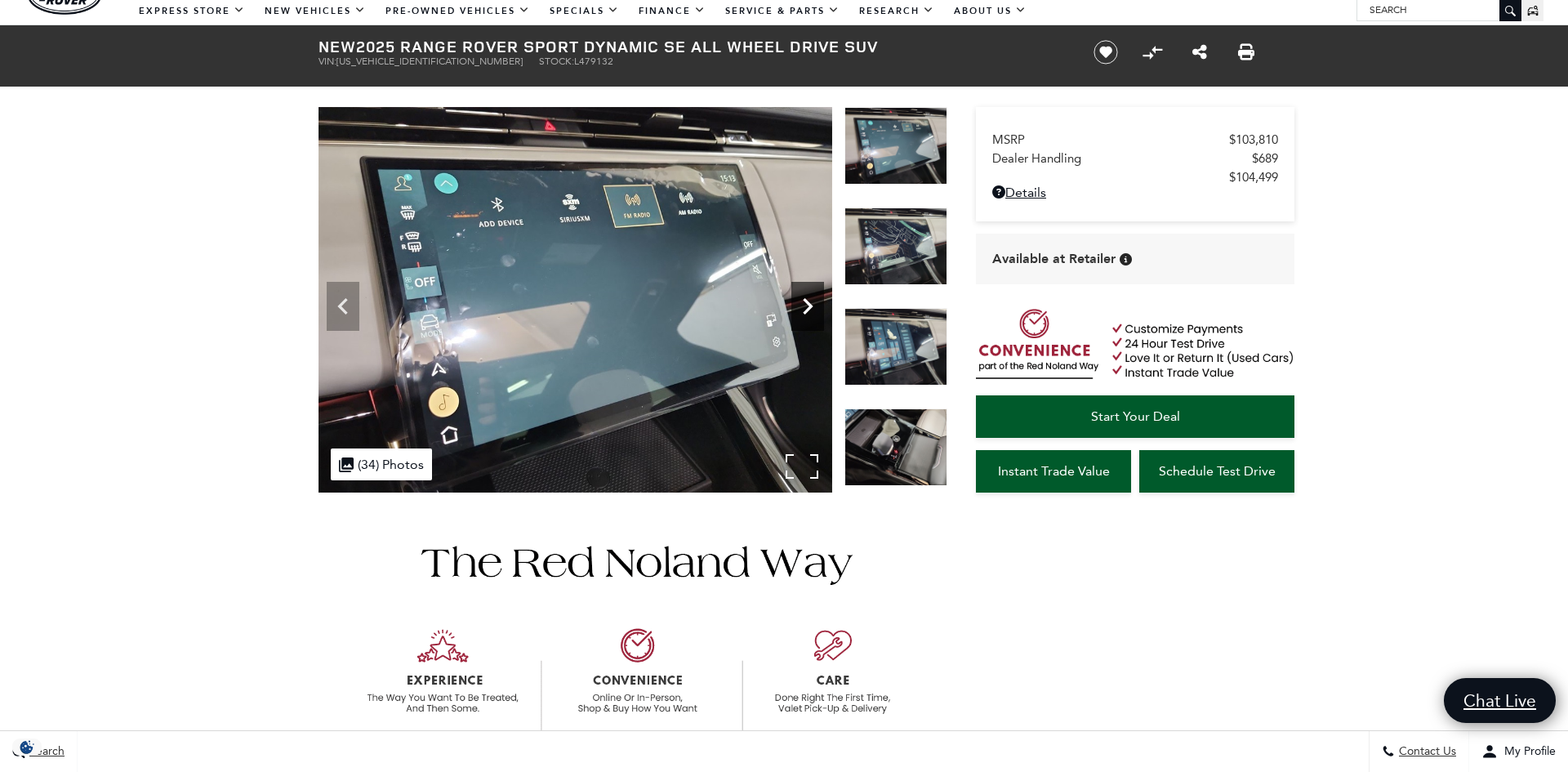
click at [803, 310] on icon "Next" at bounding box center [807, 306] width 33 height 33
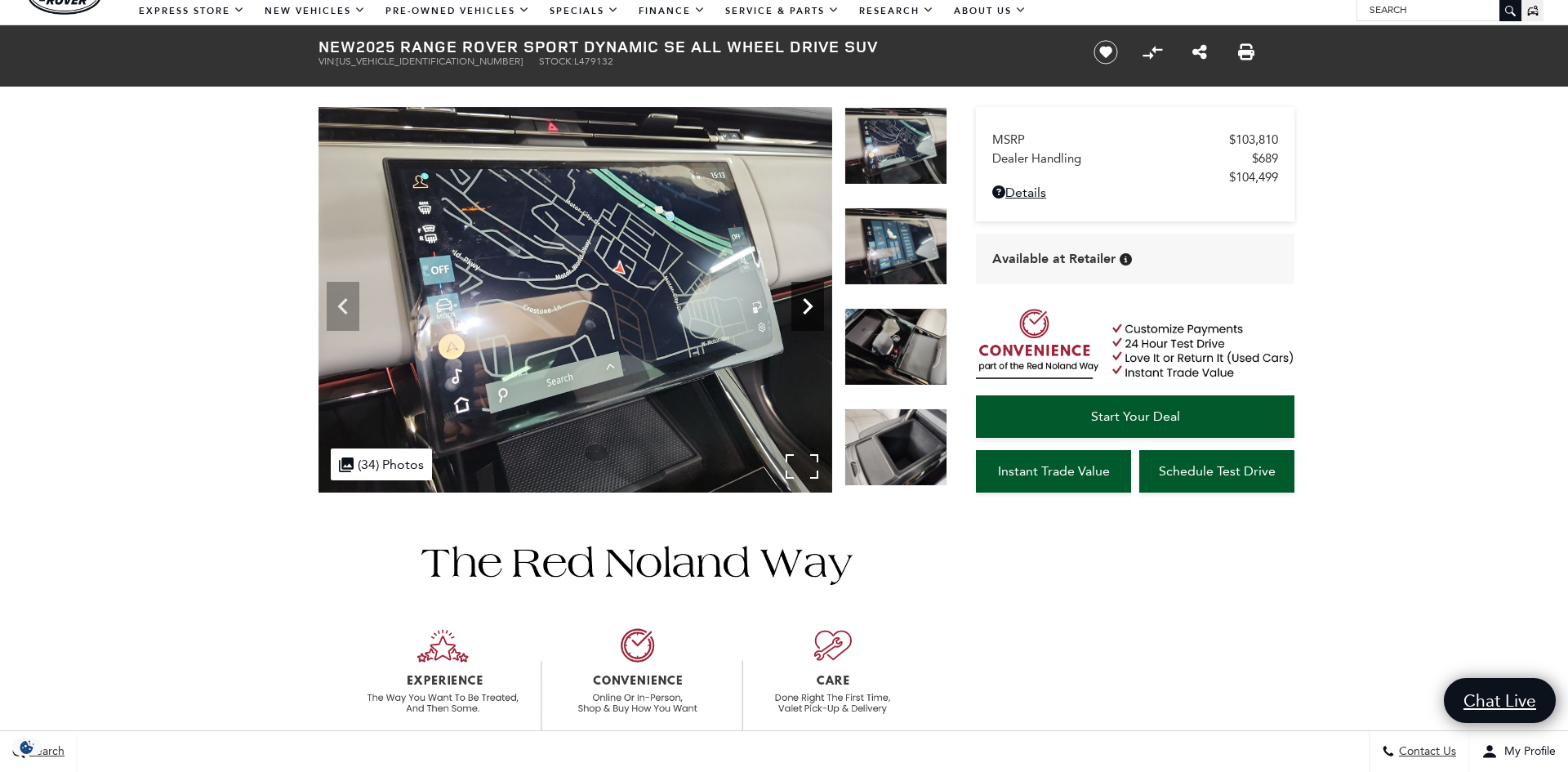
click at [803, 310] on icon "Next" at bounding box center [807, 306] width 33 height 33
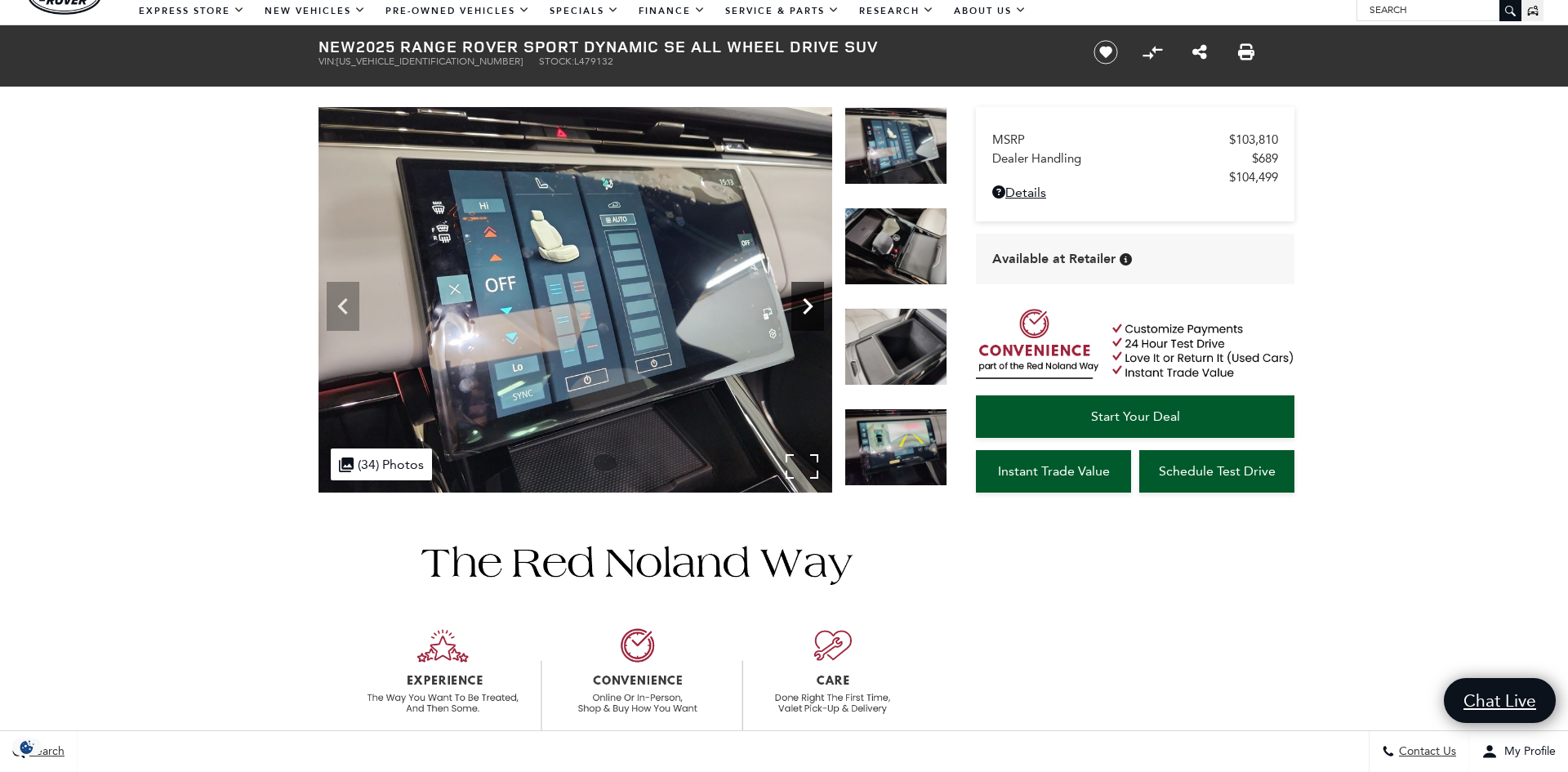
click at [803, 310] on icon "Next" at bounding box center [807, 306] width 33 height 33
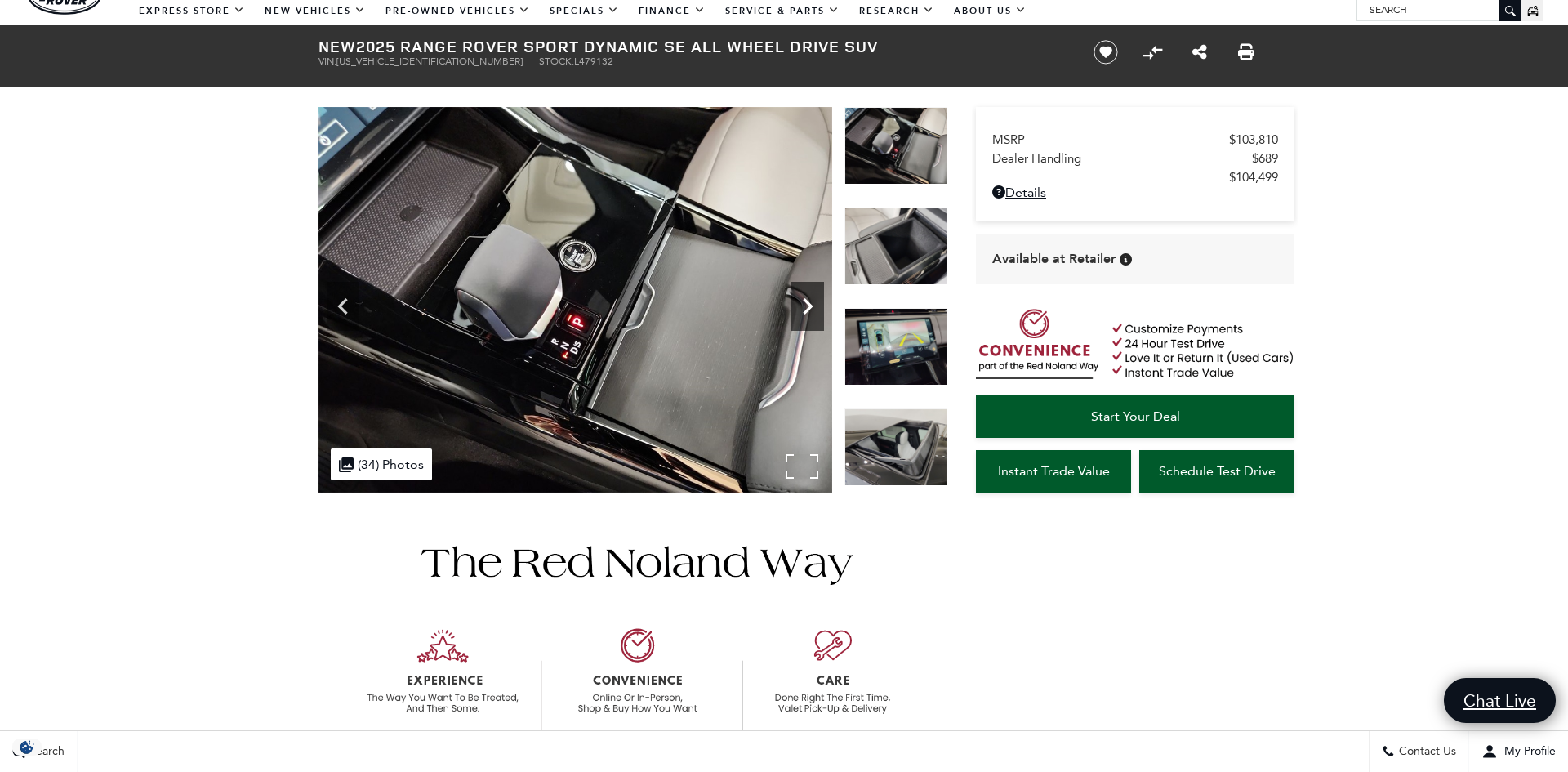
click at [803, 310] on icon "Next" at bounding box center [807, 306] width 33 height 33
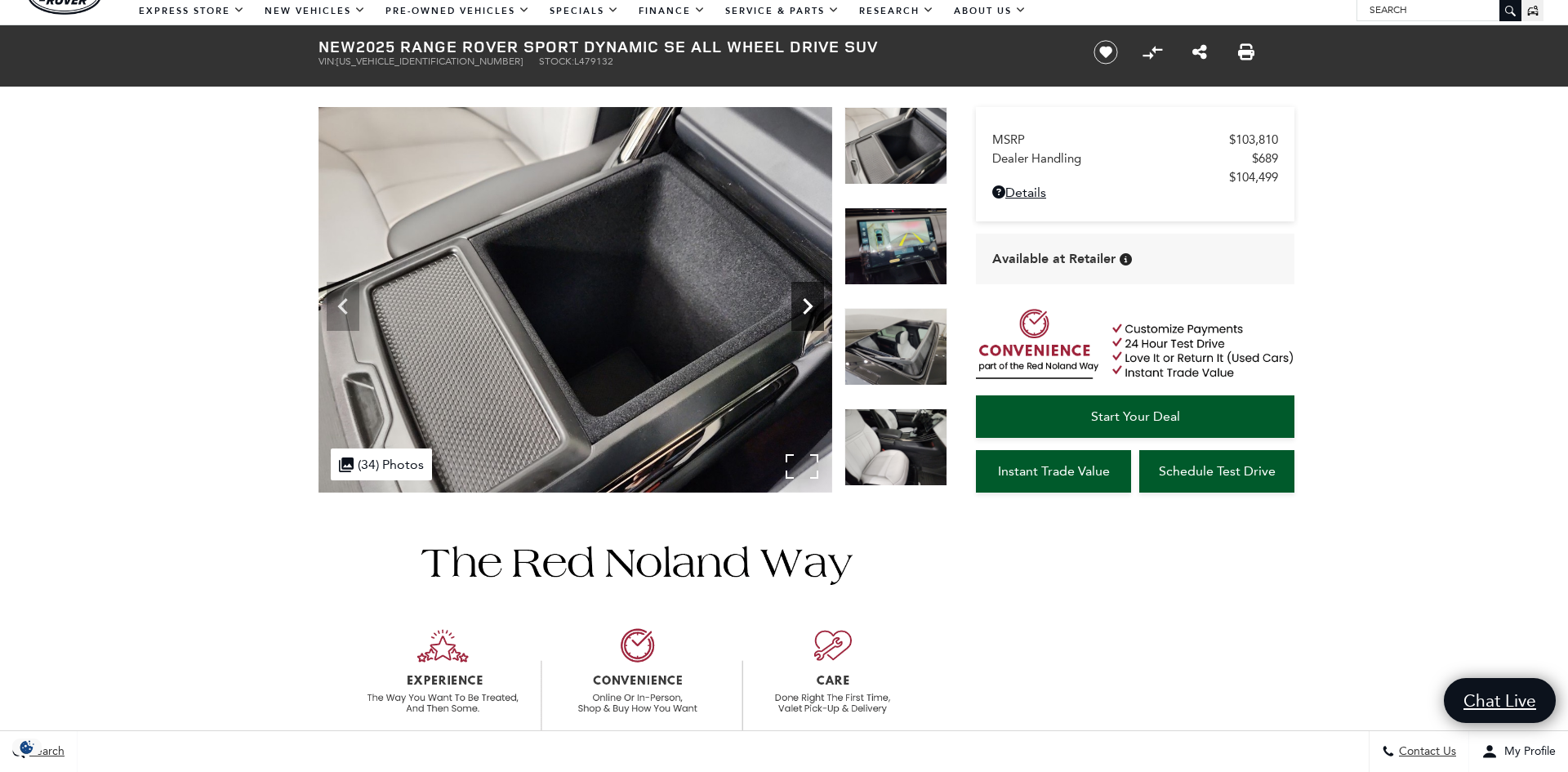
click at [803, 310] on icon "Next" at bounding box center [807, 306] width 33 height 33
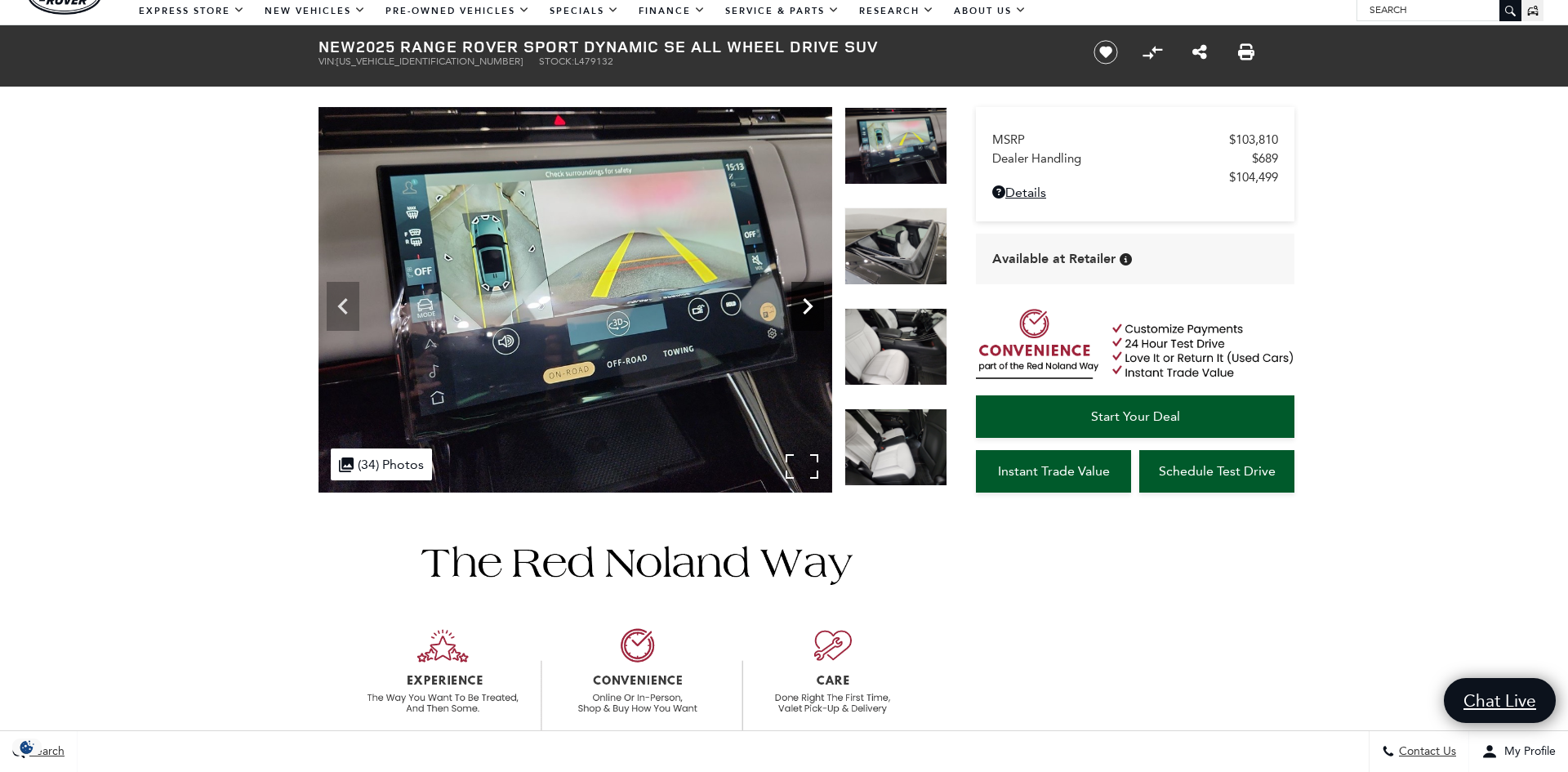
click at [803, 310] on icon "Next" at bounding box center [807, 306] width 33 height 33
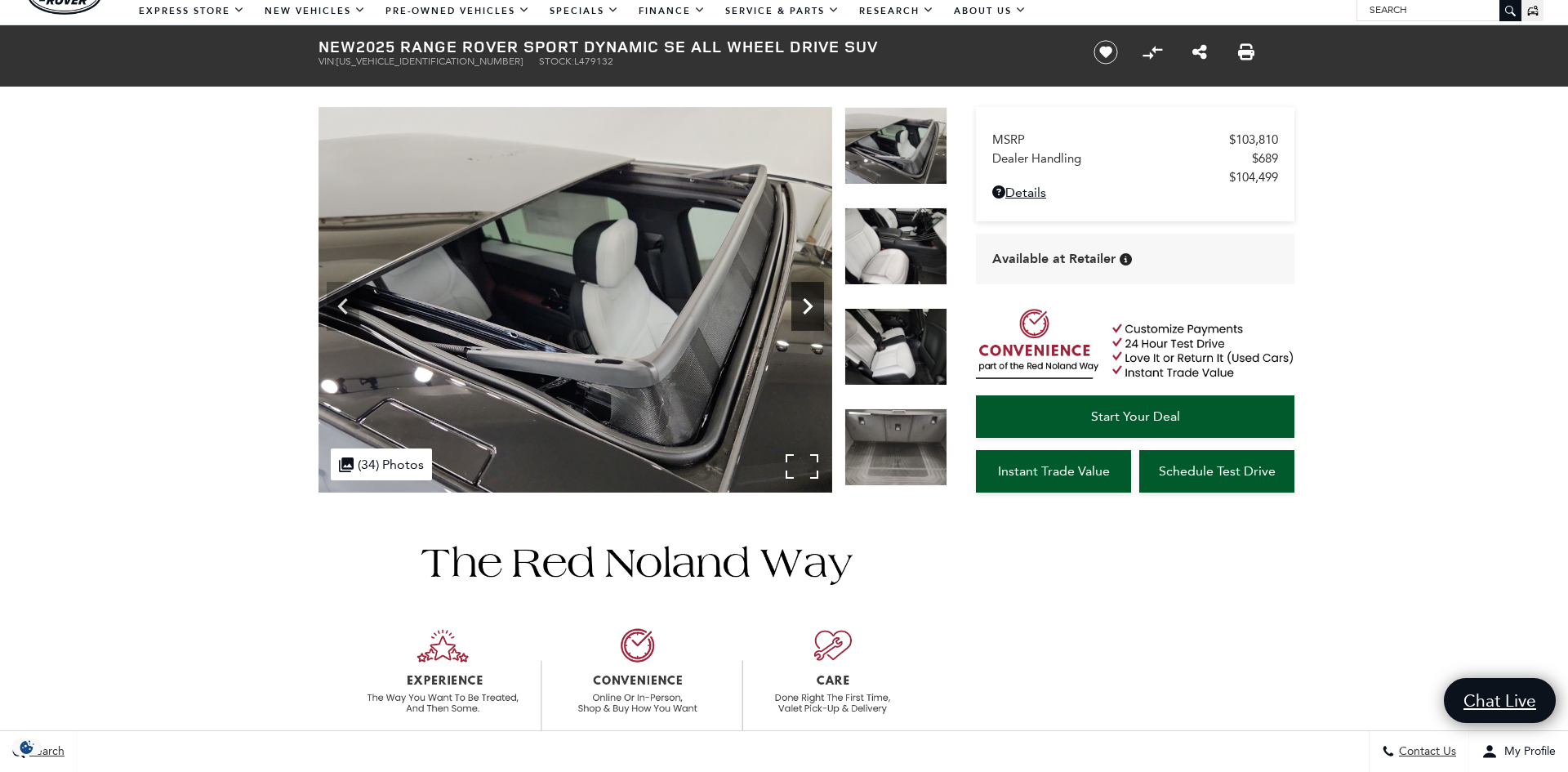
click at [803, 309] on icon "Next" at bounding box center [807, 306] width 33 height 33
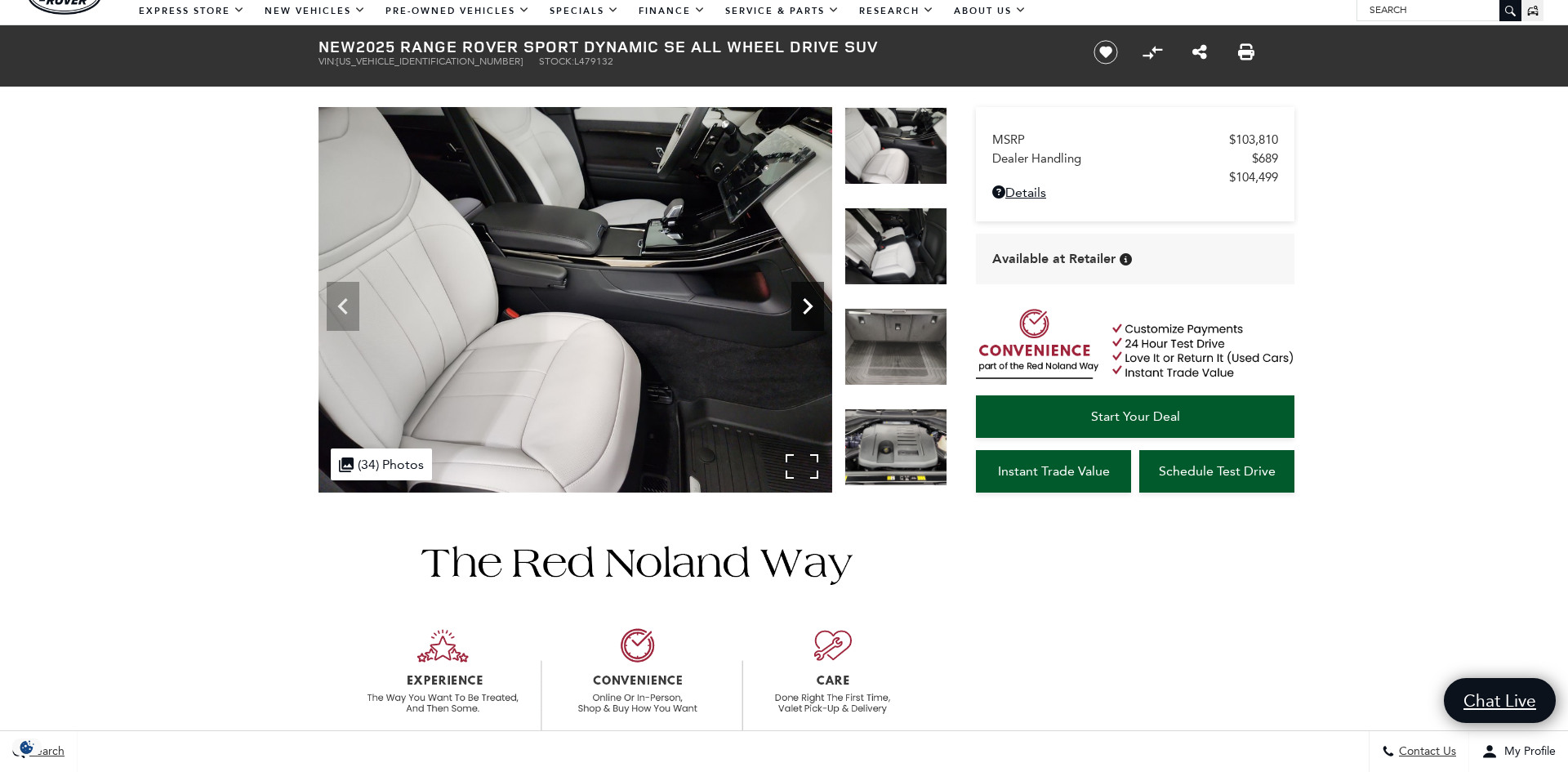
click at [803, 310] on icon "Next" at bounding box center [807, 306] width 33 height 33
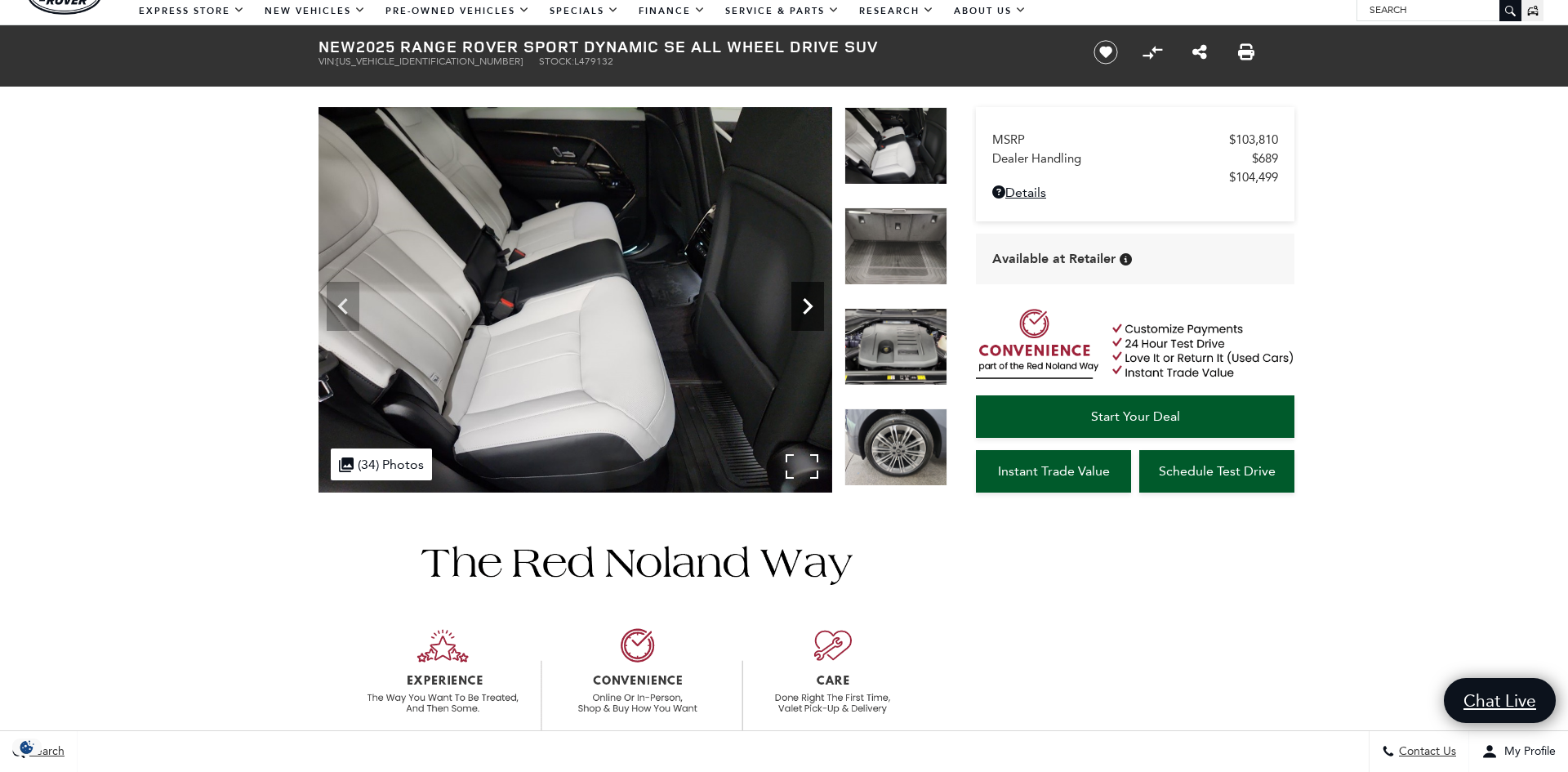
click at [803, 310] on icon "Next" at bounding box center [807, 306] width 33 height 33
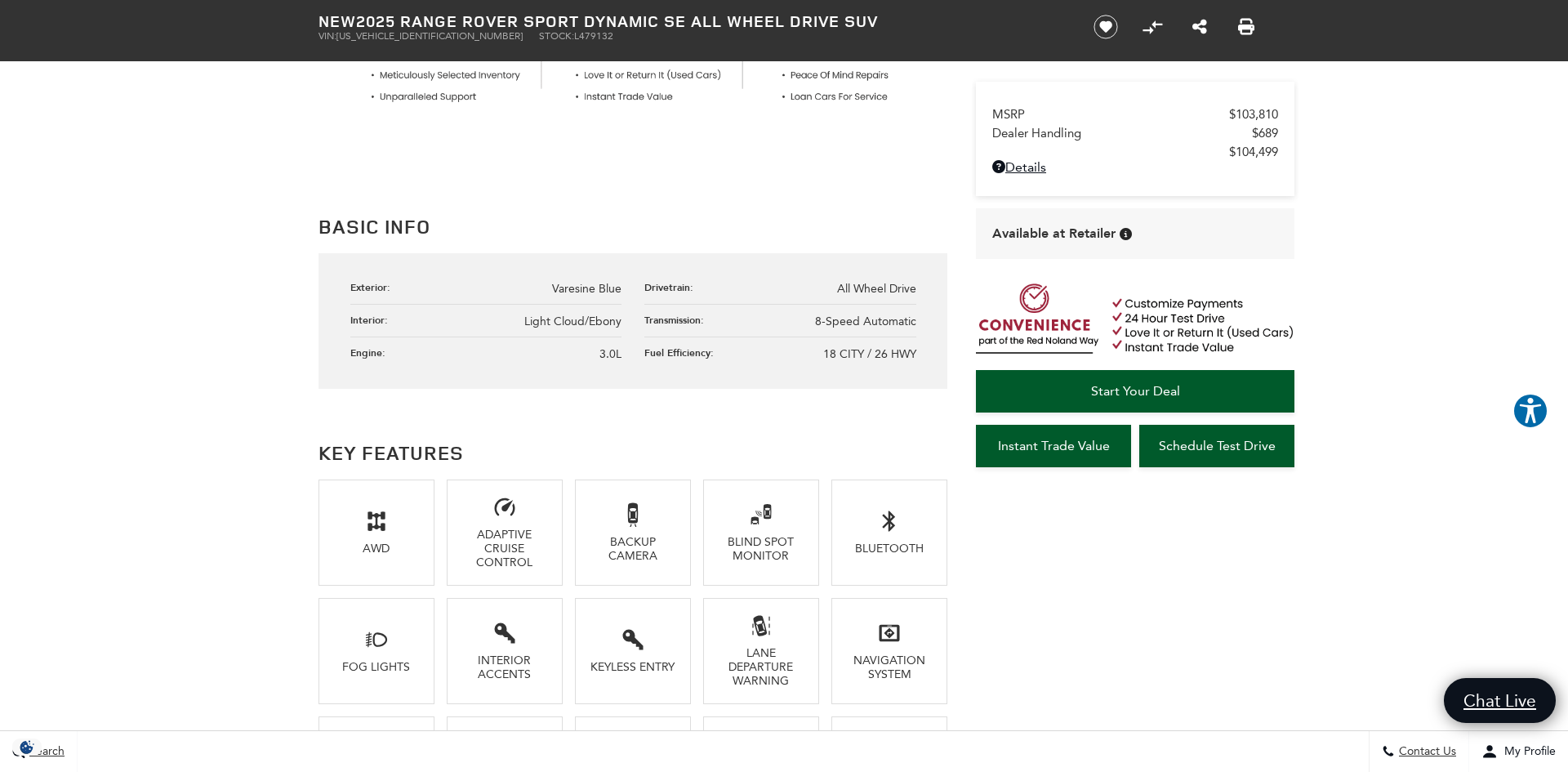
scroll to position [763, 0]
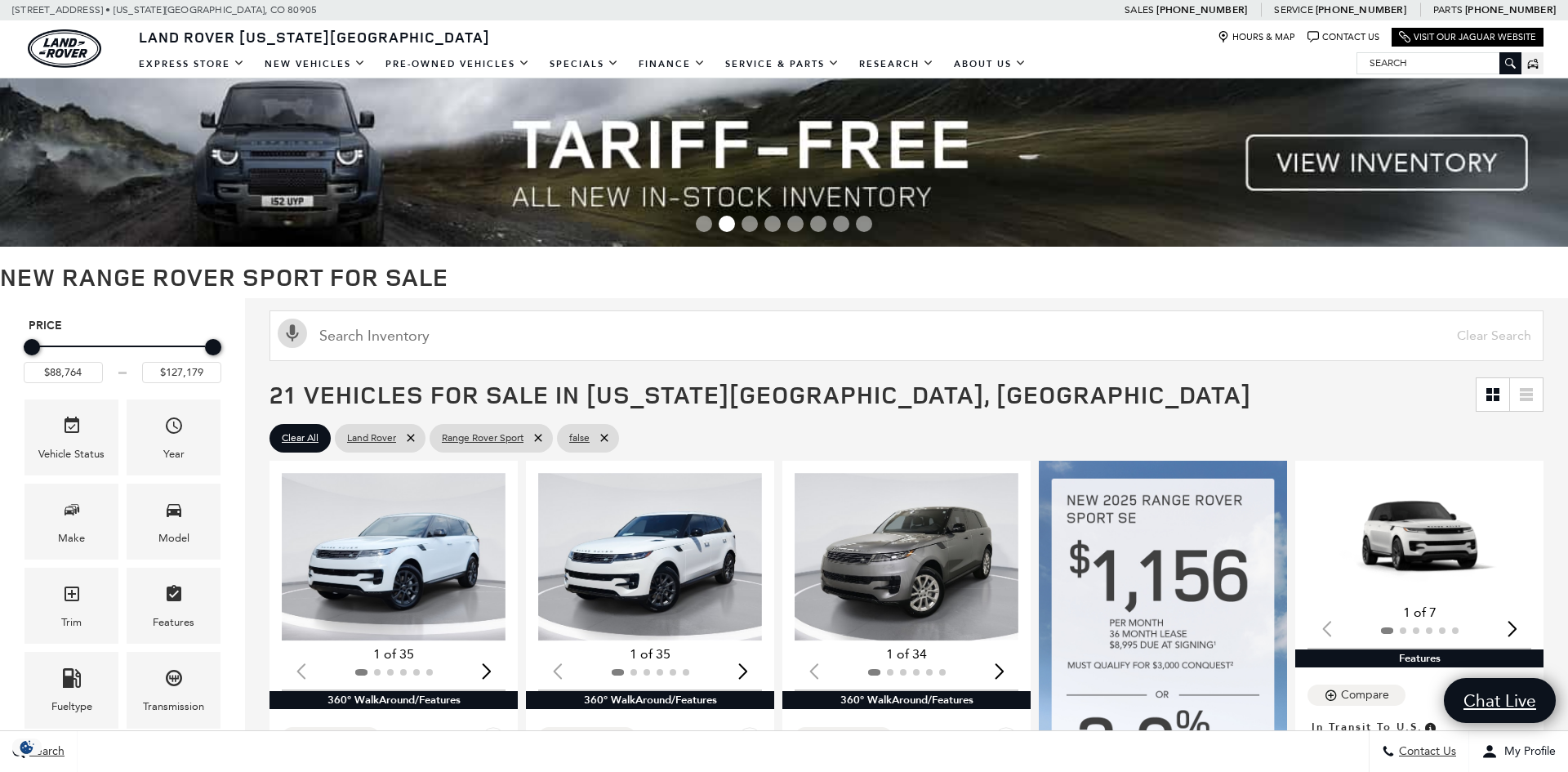
scroll to position [2210, 0]
